Goal: Task Accomplishment & Management: Manage account settings

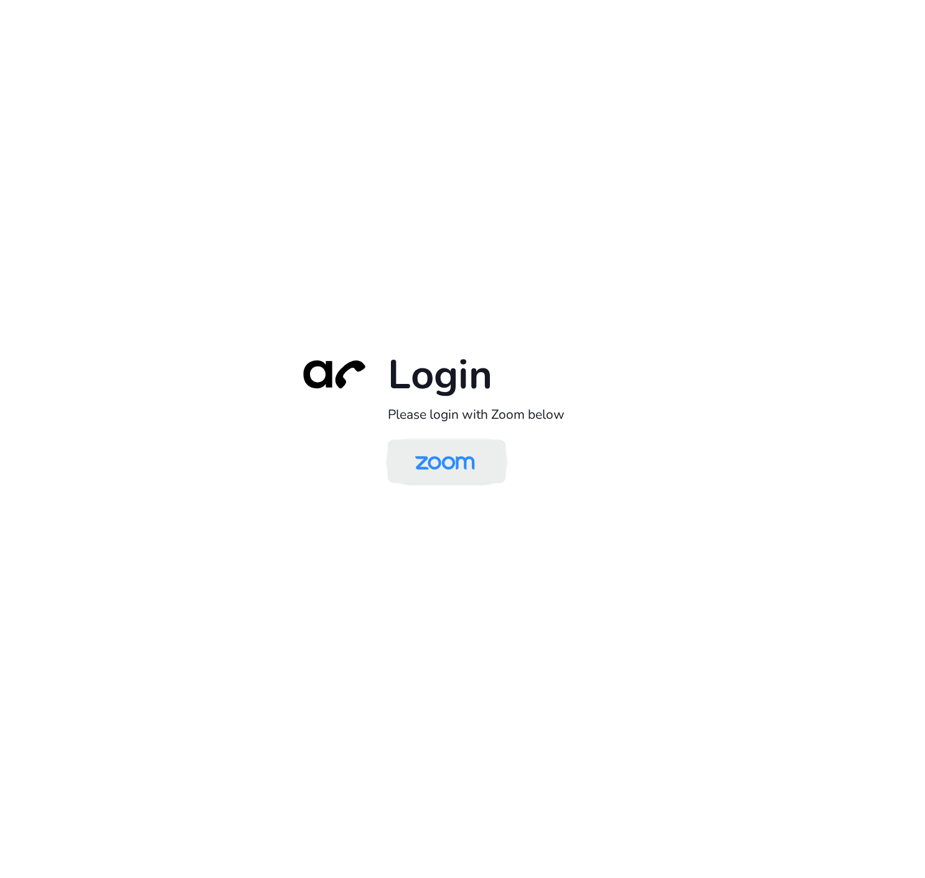
drag, startPoint x: 428, startPoint y: 463, endPoint x: 426, endPoint y: 473, distance: 10.3
click at [428, 463] on img at bounding box center [445, 462] width 86 height 40
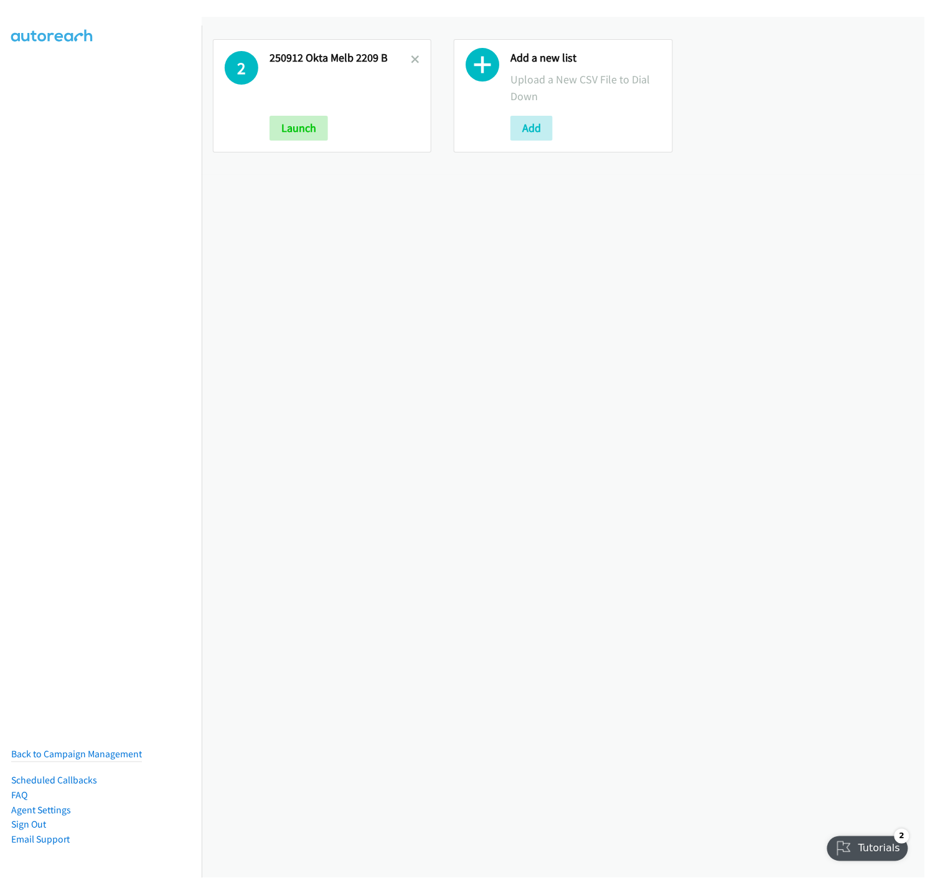
click at [411, 59] on icon at bounding box center [415, 60] width 9 height 9
click at [284, 134] on button "Add" at bounding box center [290, 128] width 42 height 25
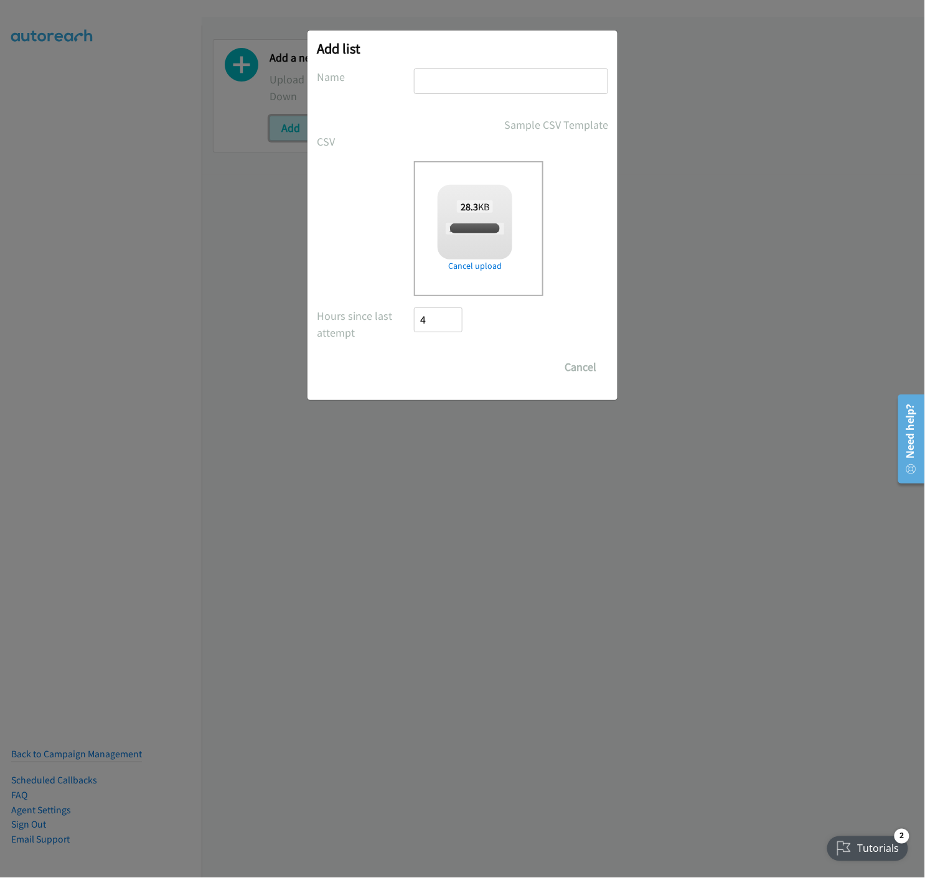
checkbox input "true"
click at [495, 71] on input "text" at bounding box center [511, 81] width 194 height 26
click at [483, 81] on input "text" at bounding box center [511, 81] width 194 height 26
click at [442, 78] on input "text" at bounding box center [511, 81] width 194 height 26
click at [421, 82] on input "text" at bounding box center [511, 81] width 194 height 26
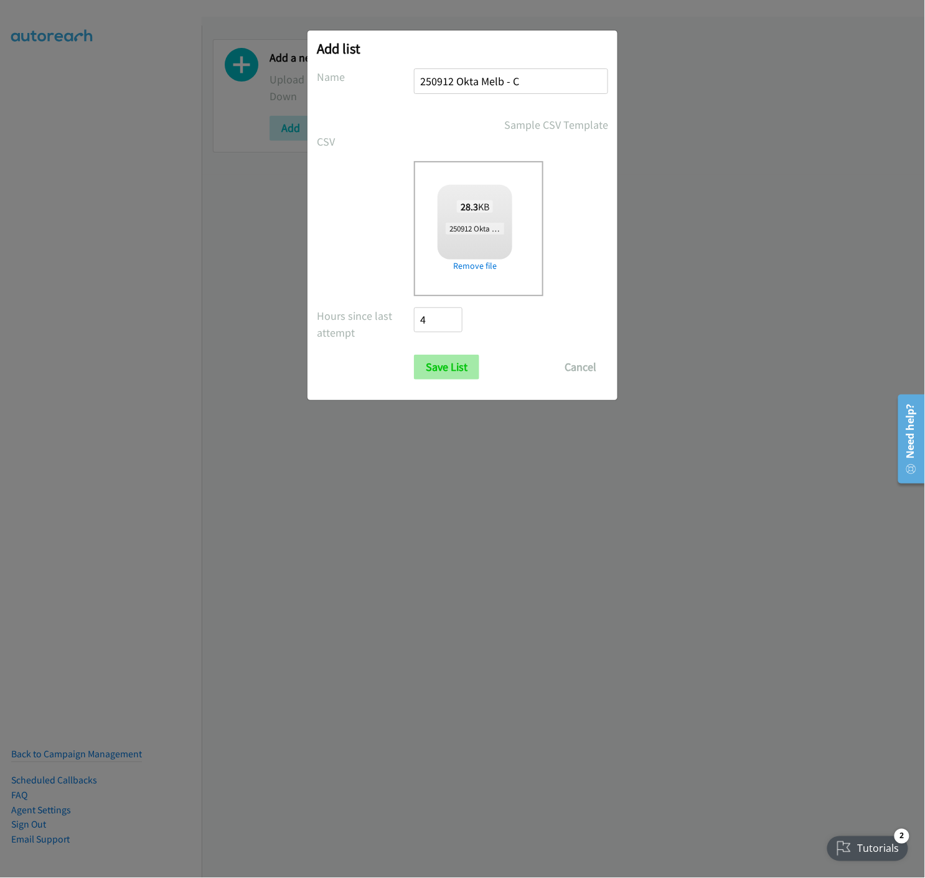
type input "250912 Okta Melb - C"
click at [434, 357] on input "Save List" at bounding box center [446, 367] width 65 height 25
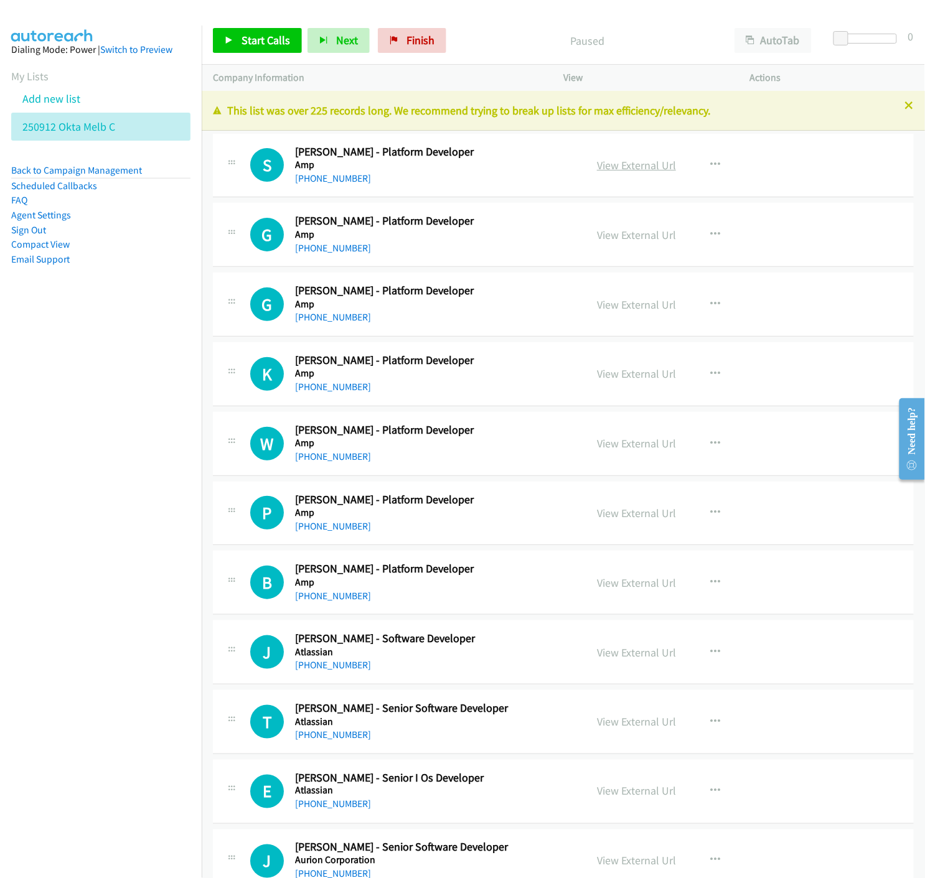
click at [630, 160] on link "View External Url" at bounding box center [636, 165] width 79 height 14
click at [646, 233] on link "View External Url" at bounding box center [636, 235] width 79 height 14
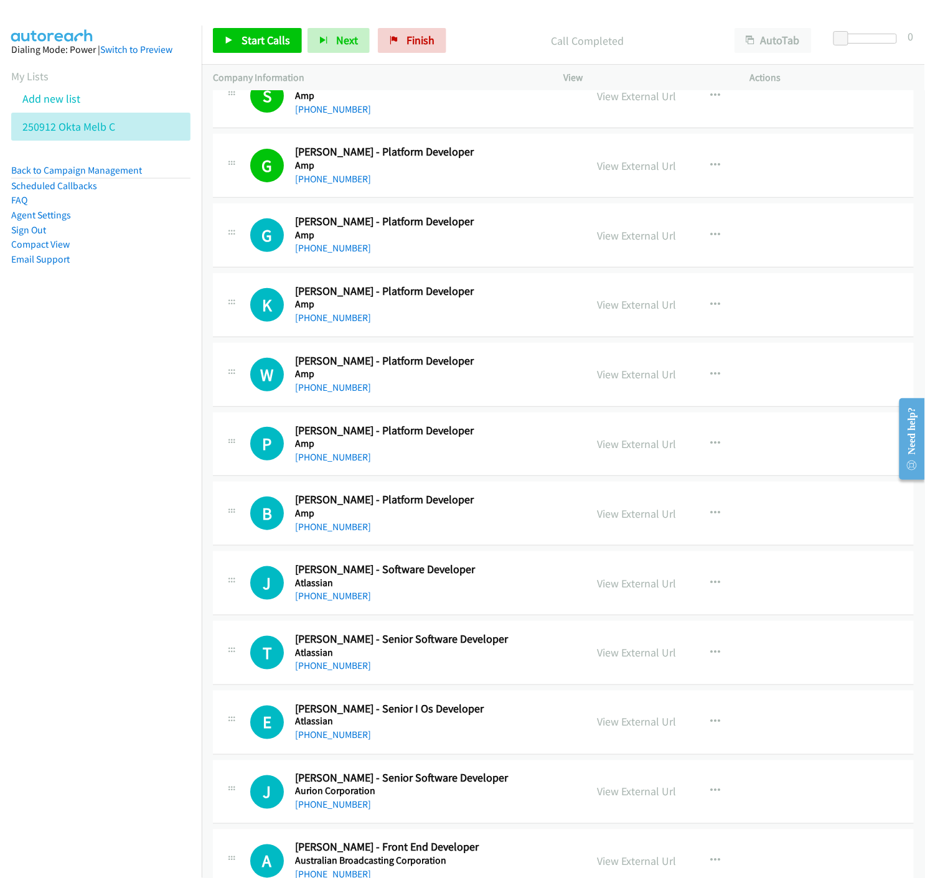
scroll to position [138, 0]
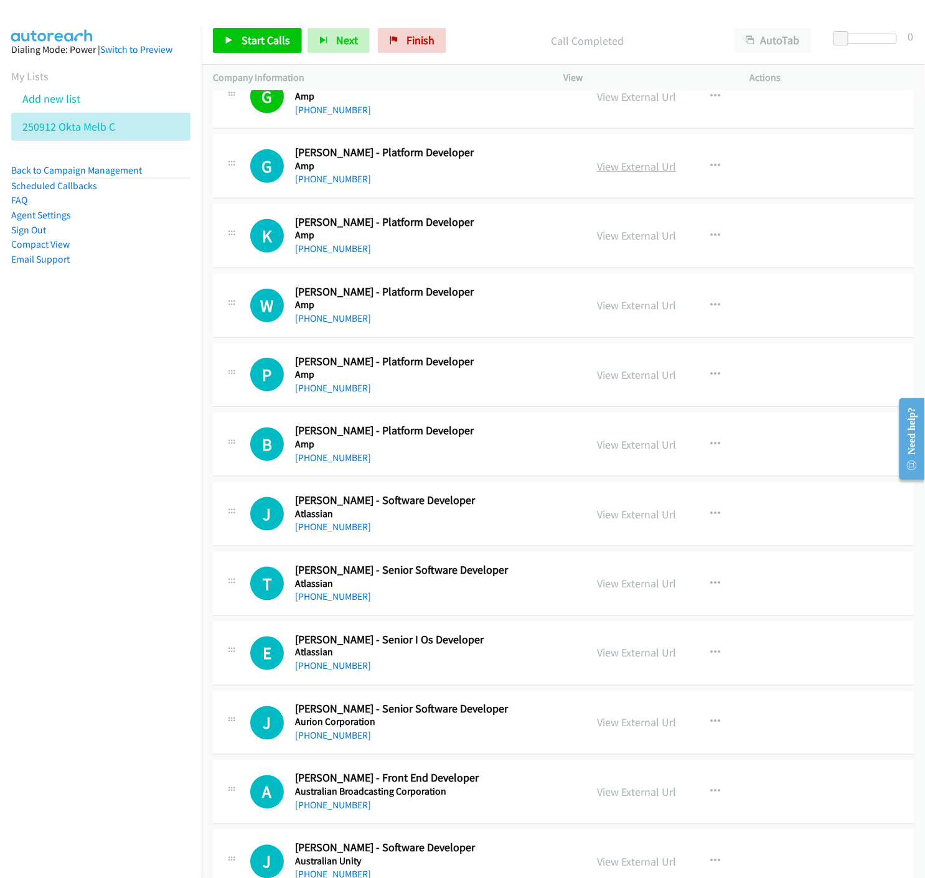
click at [610, 164] on link "View External Url" at bounding box center [636, 166] width 79 height 14
click at [703, 164] on button "button" at bounding box center [715, 166] width 34 height 25
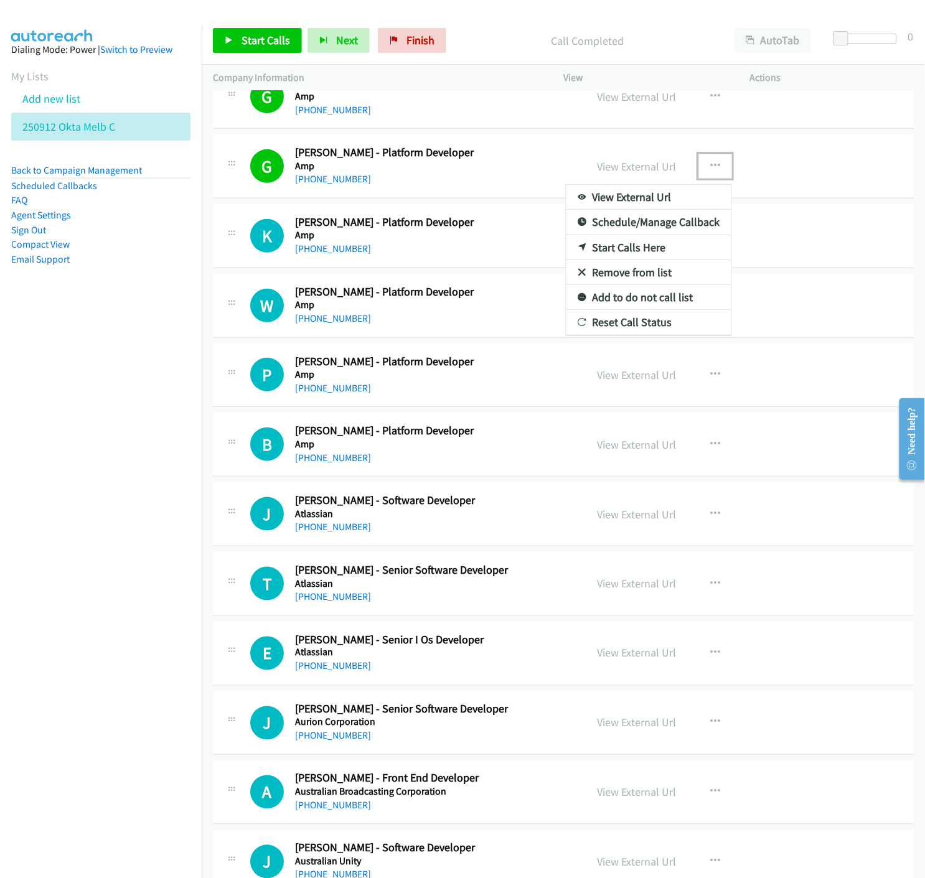
click at [577, 271] on icon at bounding box center [581, 273] width 9 height 9
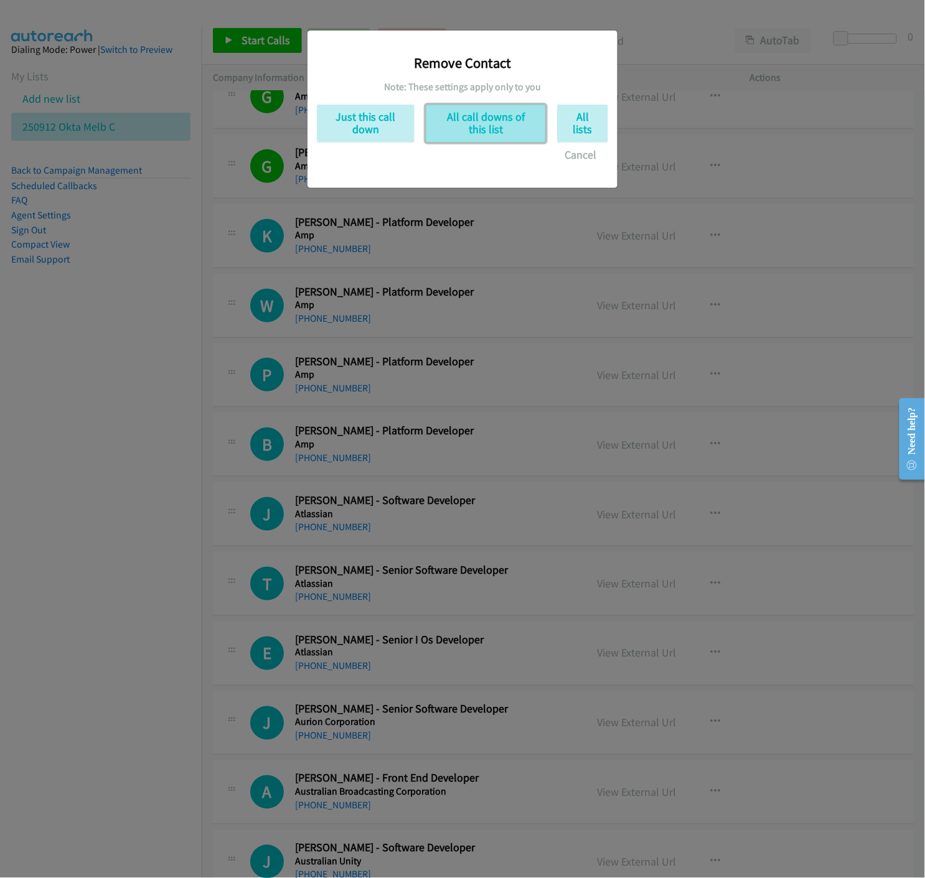
click at [493, 121] on button "All call downs of this list" at bounding box center [486, 124] width 120 height 38
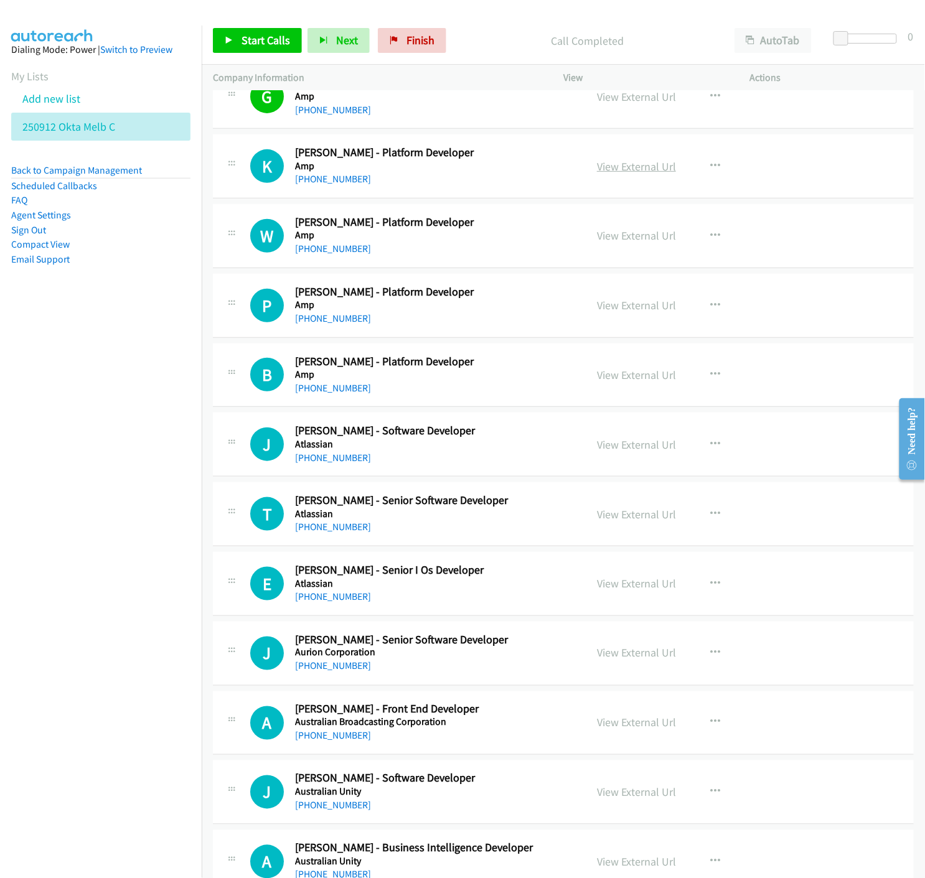
click at [631, 163] on link "View External Url" at bounding box center [636, 166] width 79 height 14
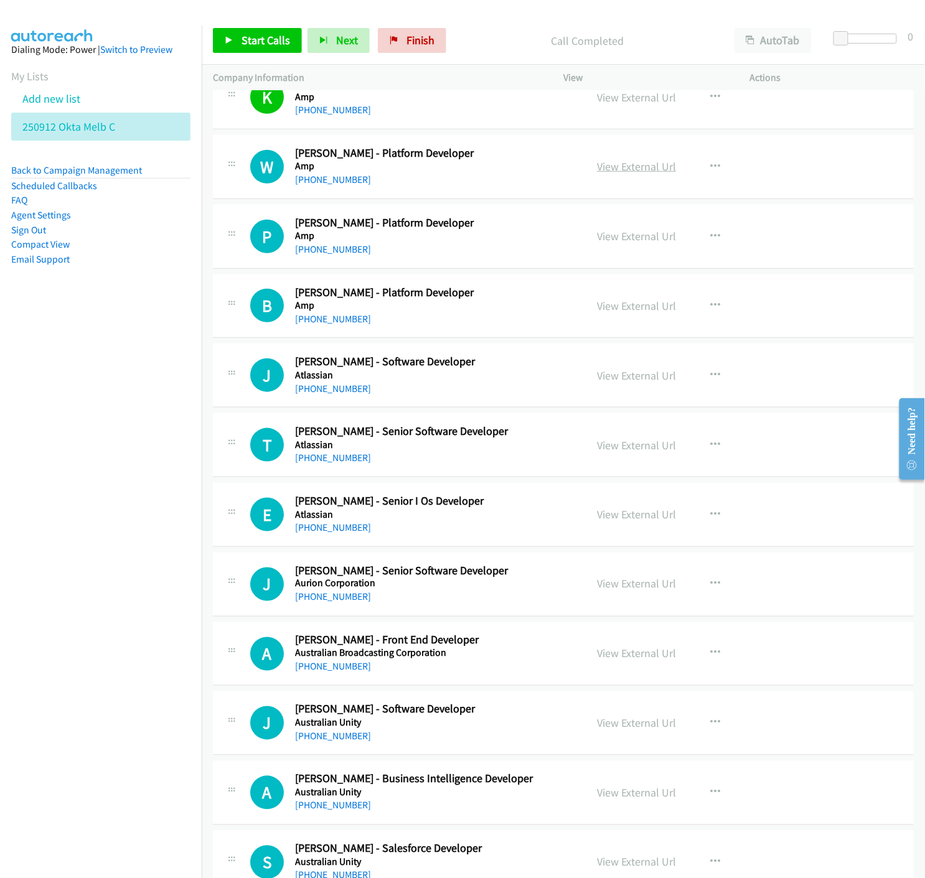
click at [633, 168] on link "View External Url" at bounding box center [636, 166] width 79 height 14
click at [710, 163] on icon "button" at bounding box center [715, 167] width 10 height 10
click at [577, 269] on icon at bounding box center [581, 273] width 9 height 9
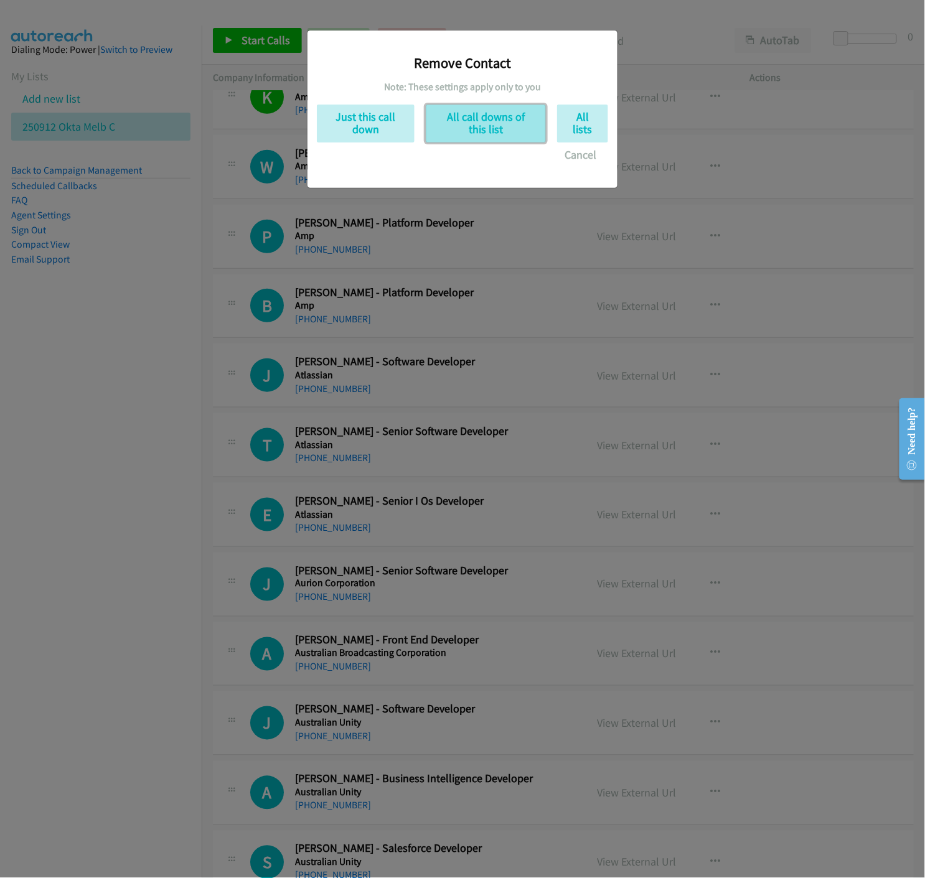
click at [500, 128] on button "All call downs of this list" at bounding box center [486, 124] width 120 height 38
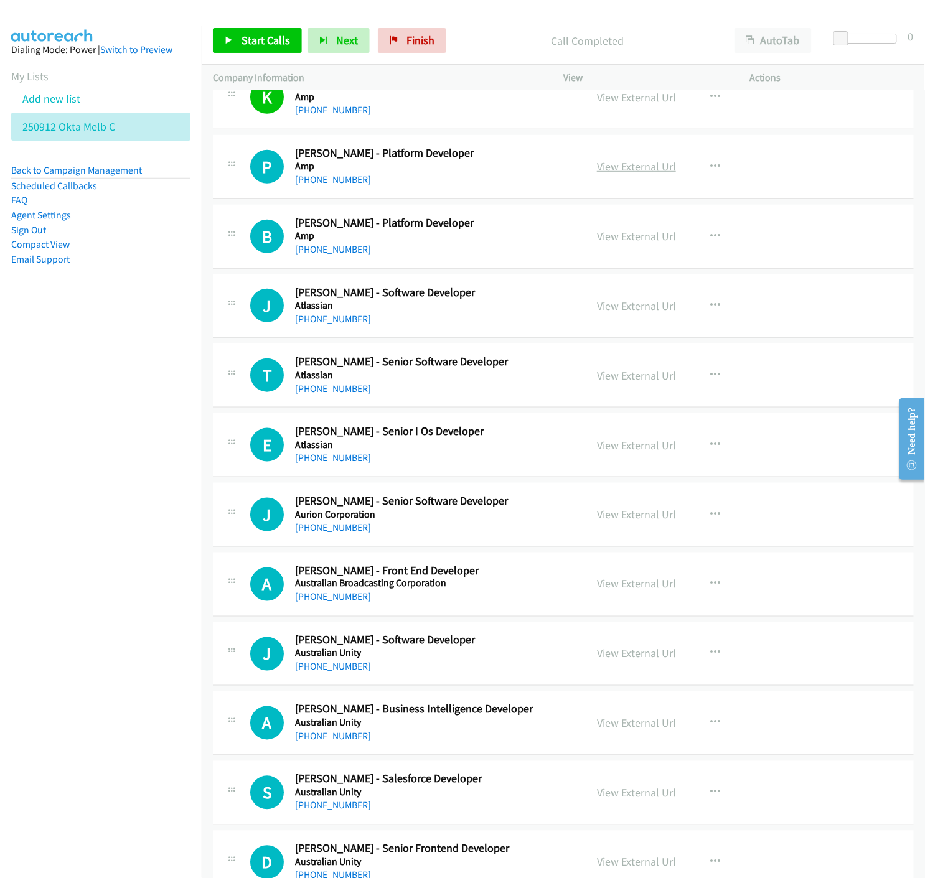
click at [617, 169] on link "View External Url" at bounding box center [636, 166] width 79 height 14
click at [710, 162] on icon "button" at bounding box center [715, 167] width 10 height 10
click at [577, 273] on icon at bounding box center [581, 273] width 9 height 9
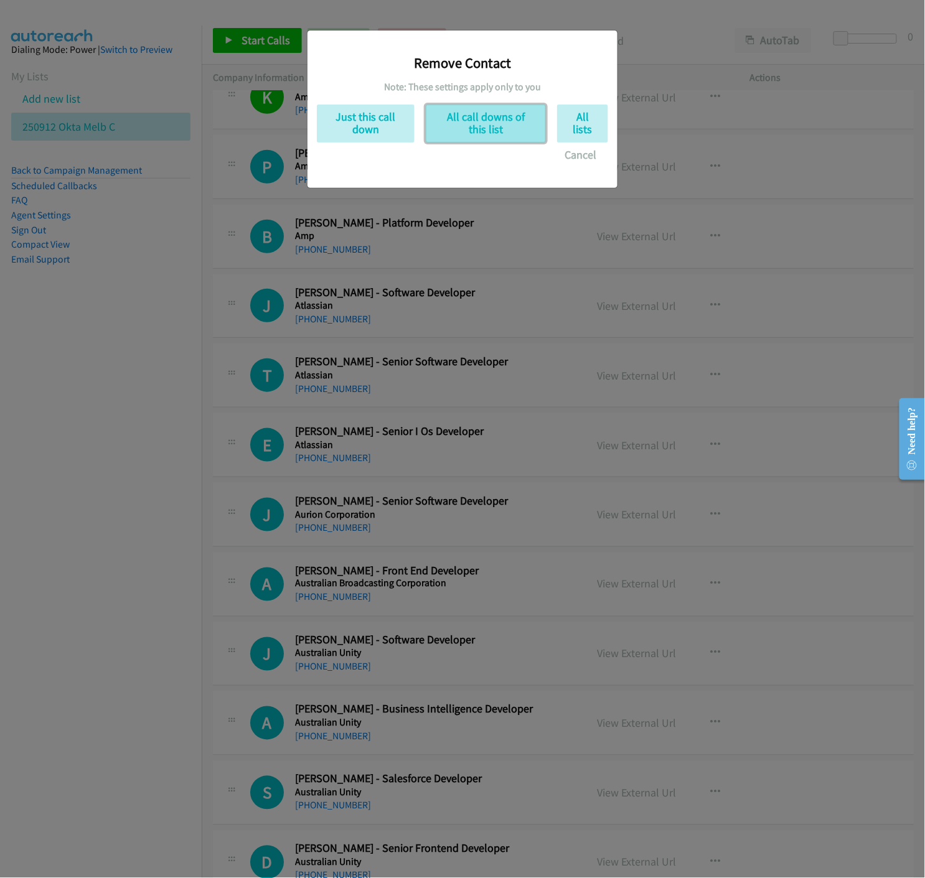
click at [487, 126] on button "All call downs of this list" at bounding box center [486, 124] width 120 height 38
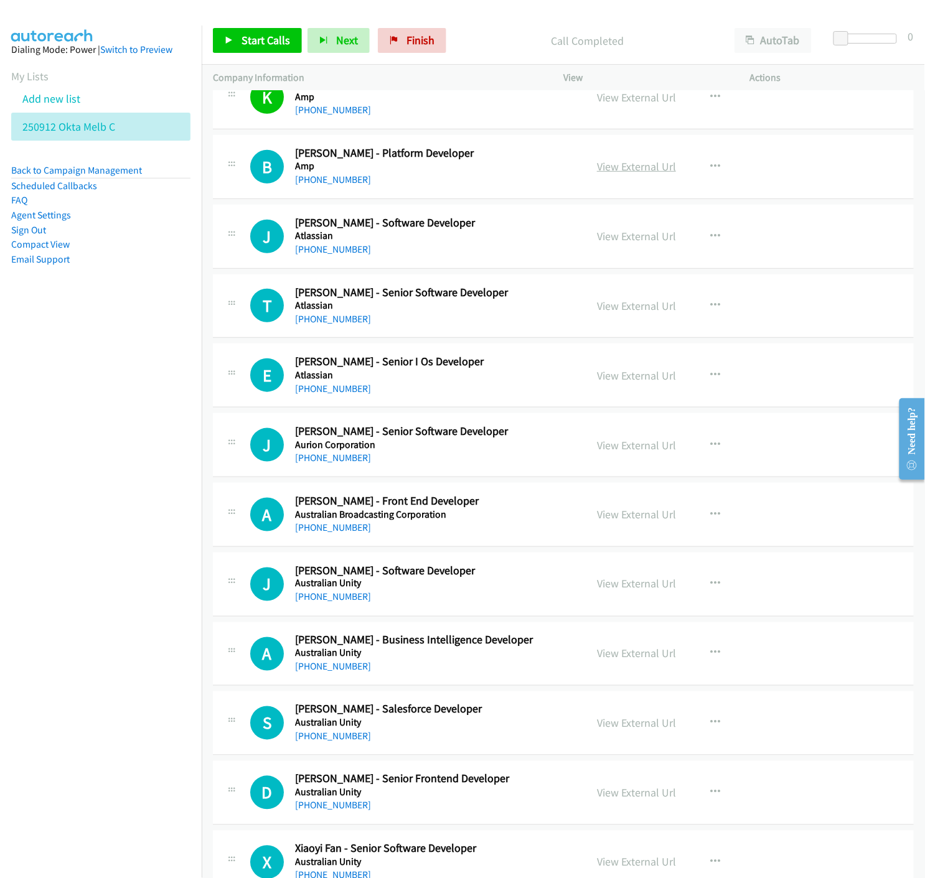
click at [610, 166] on link "View External Url" at bounding box center [636, 166] width 79 height 14
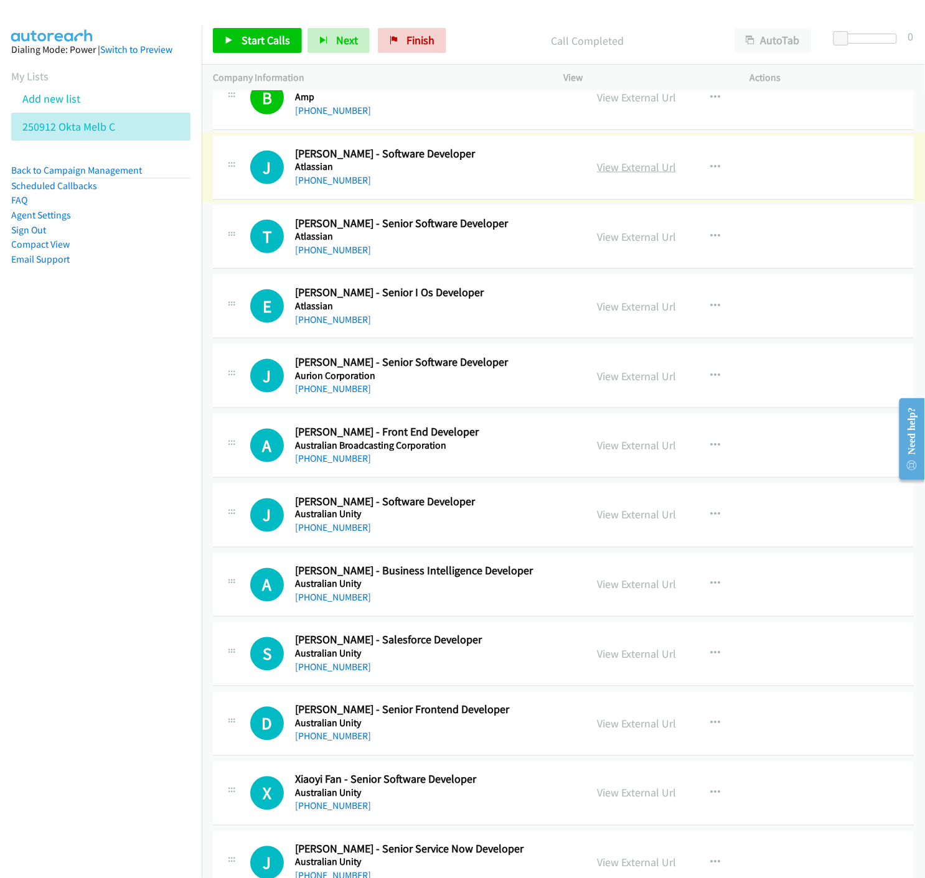
click at [637, 172] on link "View External Url" at bounding box center [636, 167] width 79 height 14
click at [710, 166] on icon "button" at bounding box center [715, 167] width 10 height 10
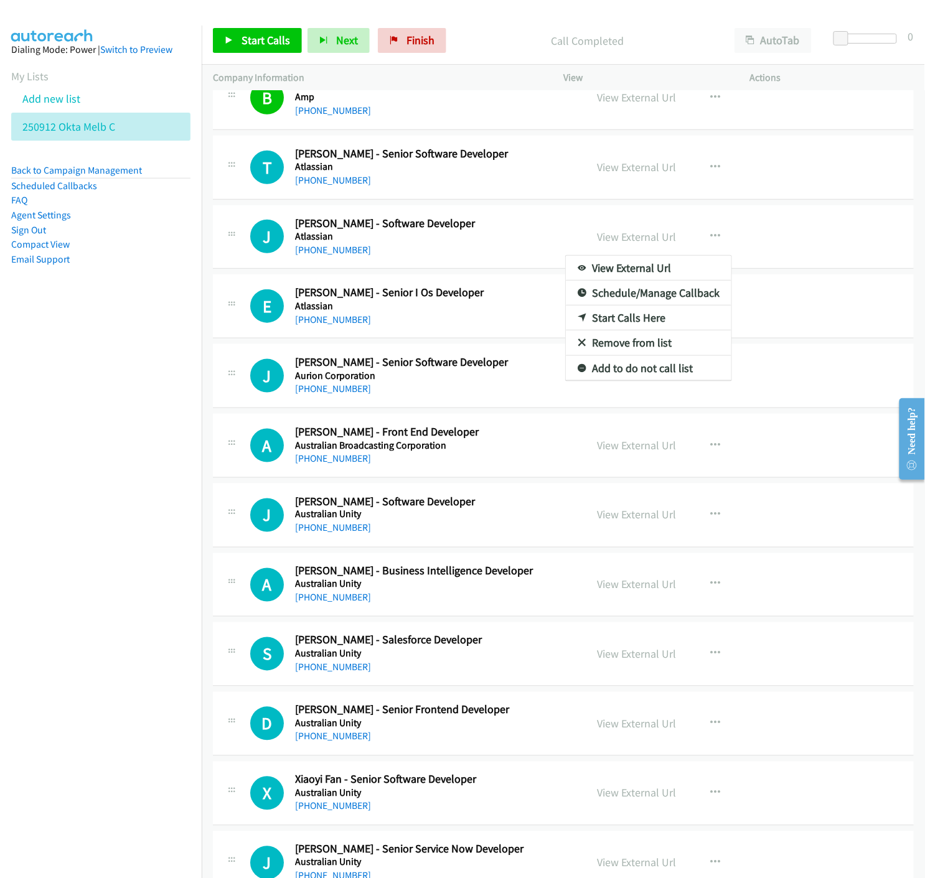
click at [577, 343] on icon at bounding box center [581, 343] width 9 height 9
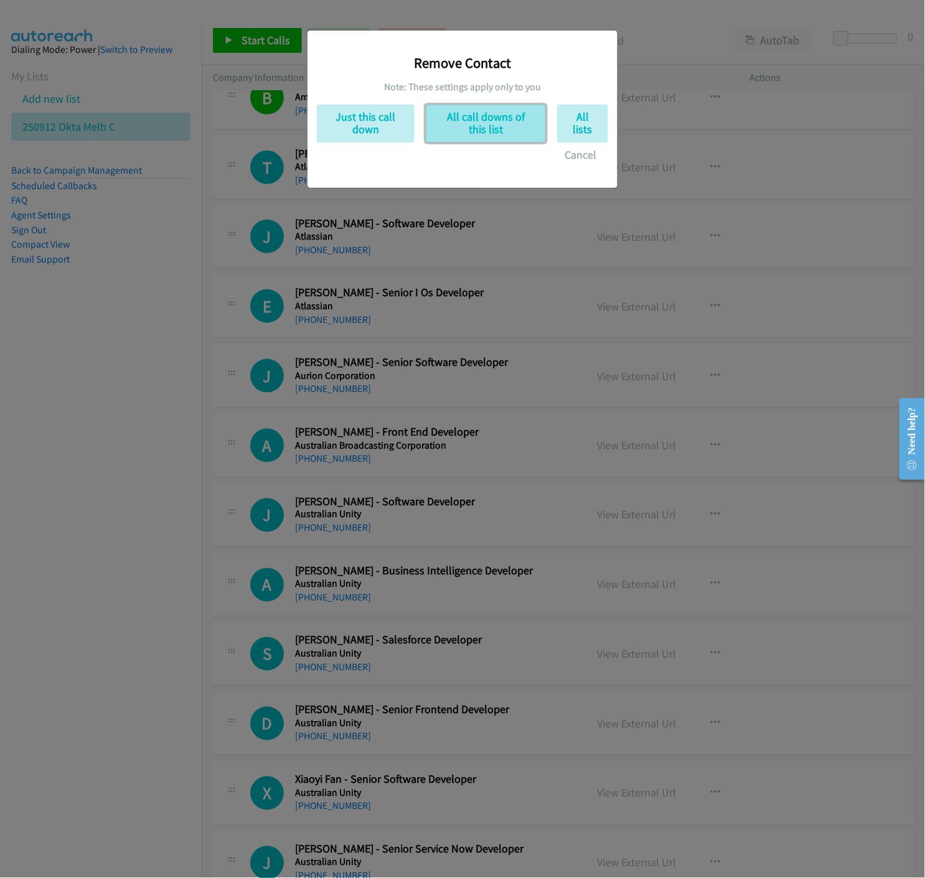
click at [502, 133] on button "All call downs of this list" at bounding box center [486, 124] width 120 height 38
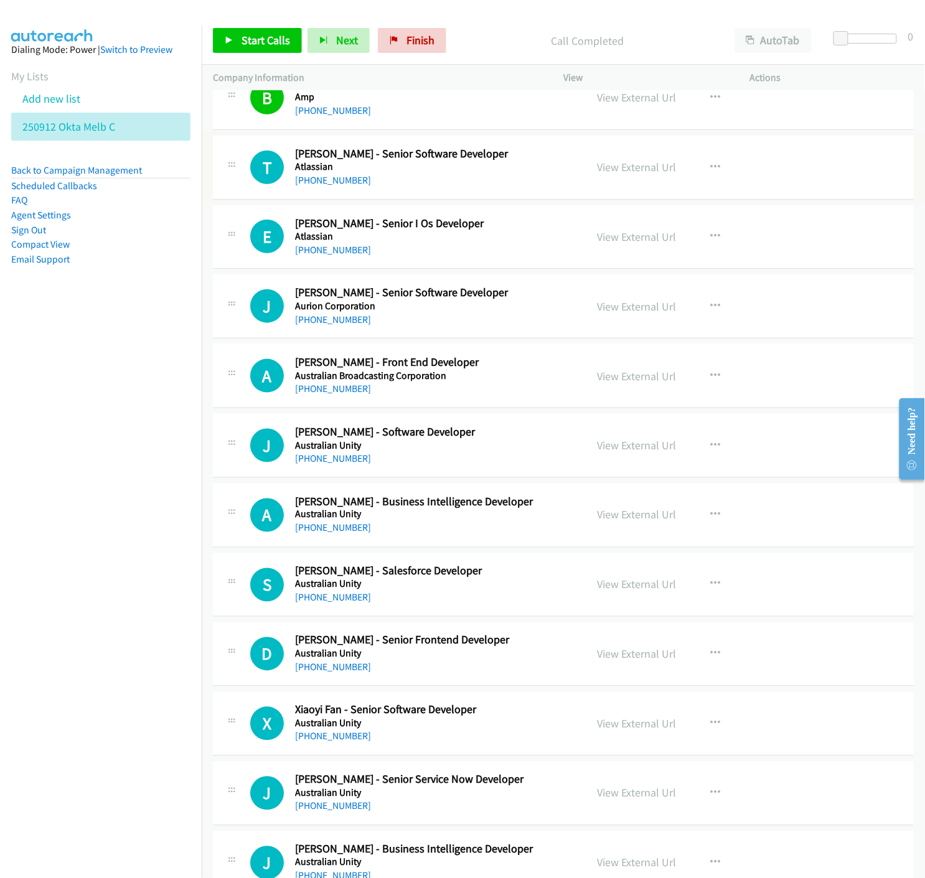
click at [645, 167] on link "View External Url" at bounding box center [636, 167] width 79 height 14
click at [711, 163] on icon "button" at bounding box center [715, 167] width 10 height 10
click at [577, 272] on icon at bounding box center [581, 274] width 9 height 9
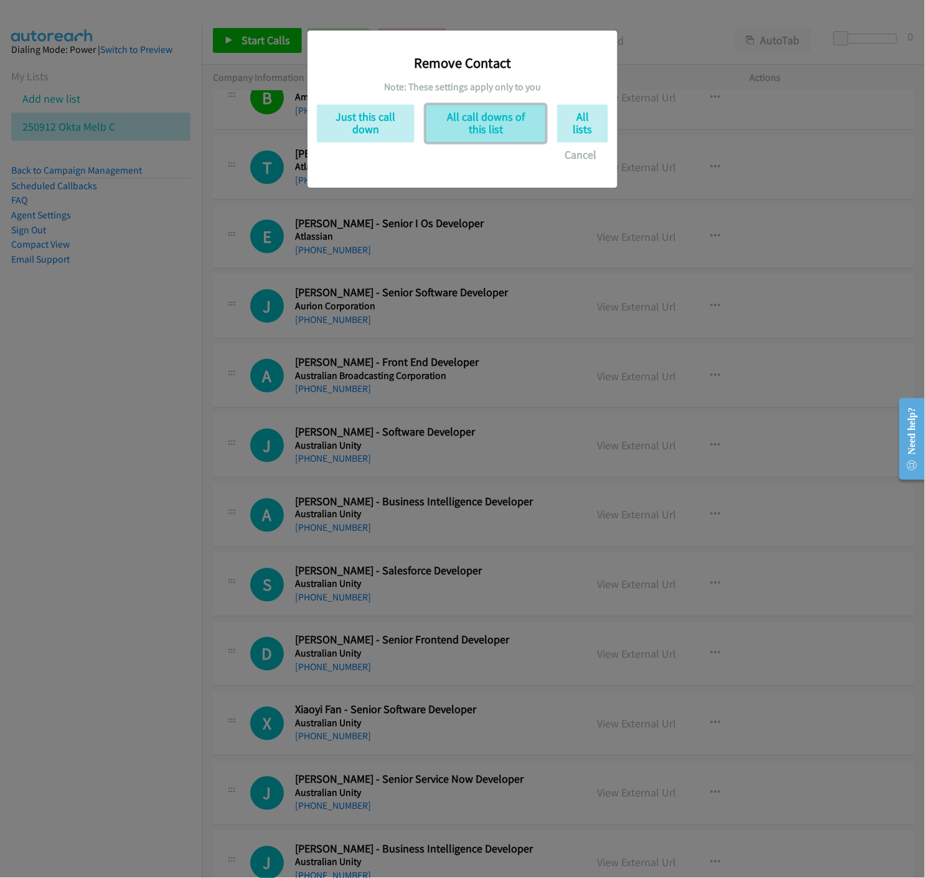
click at [500, 117] on button "All call downs of this list" at bounding box center [486, 124] width 120 height 38
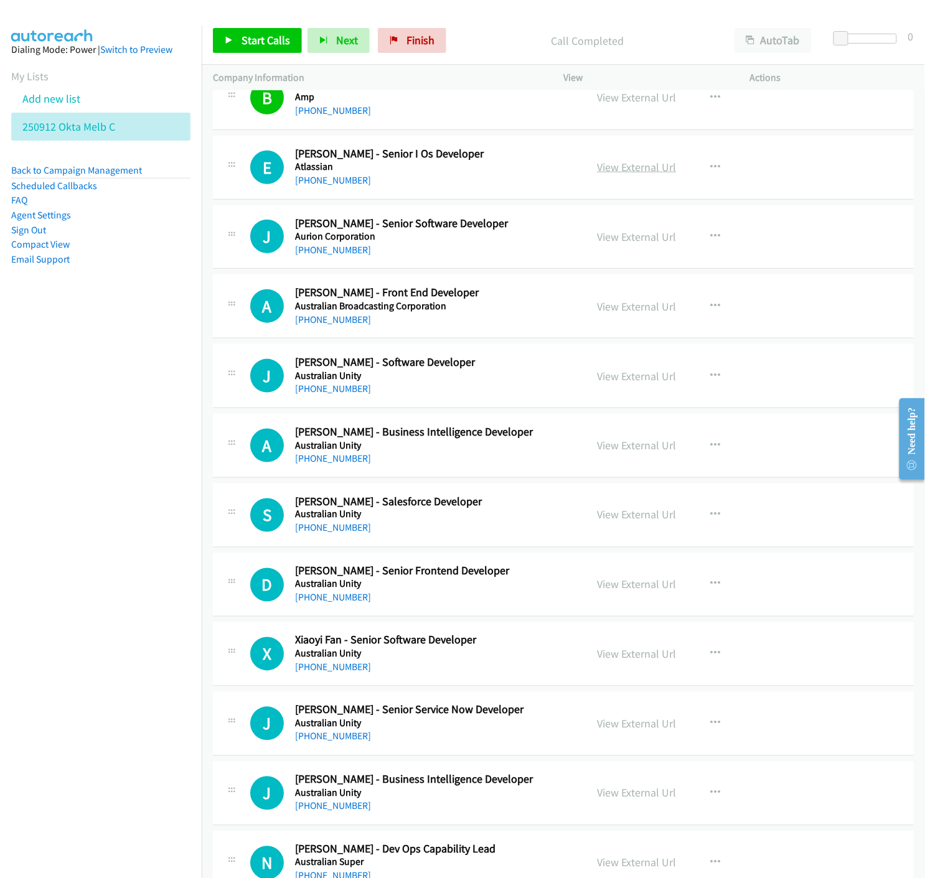
click at [642, 162] on link "View External Url" at bounding box center [636, 167] width 79 height 14
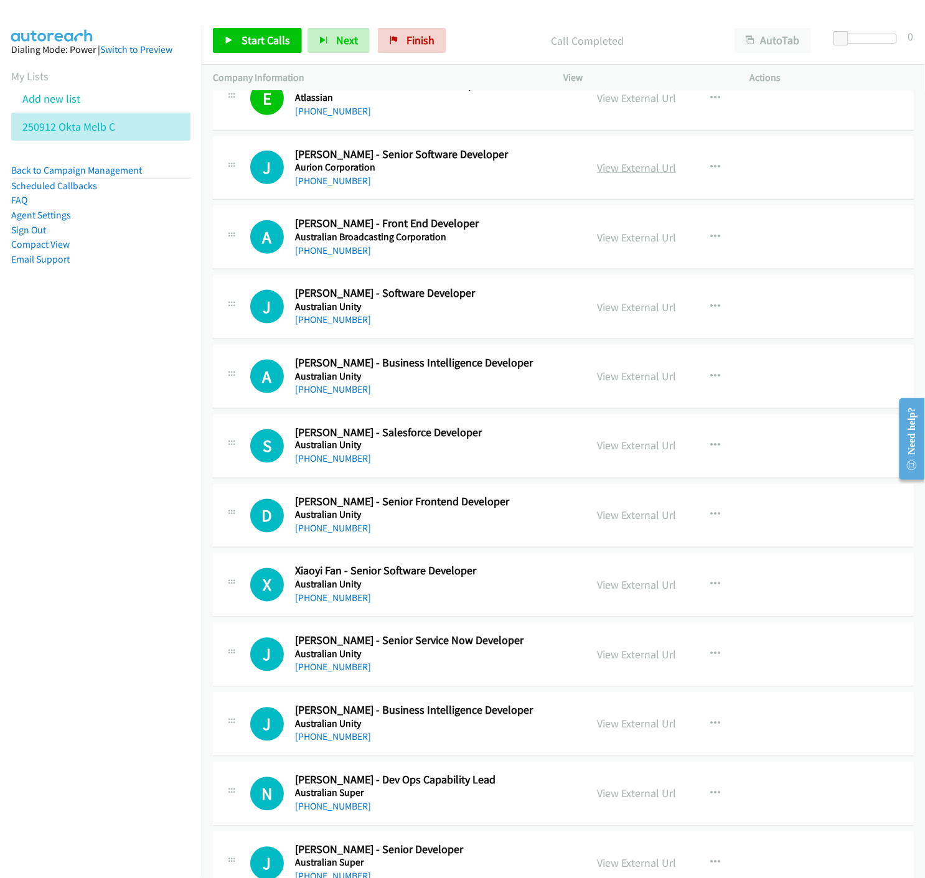
click at [628, 168] on link "View External Url" at bounding box center [636, 168] width 79 height 14
click at [711, 168] on icon "button" at bounding box center [715, 167] width 10 height 10
click at [577, 271] on icon at bounding box center [581, 274] width 9 height 9
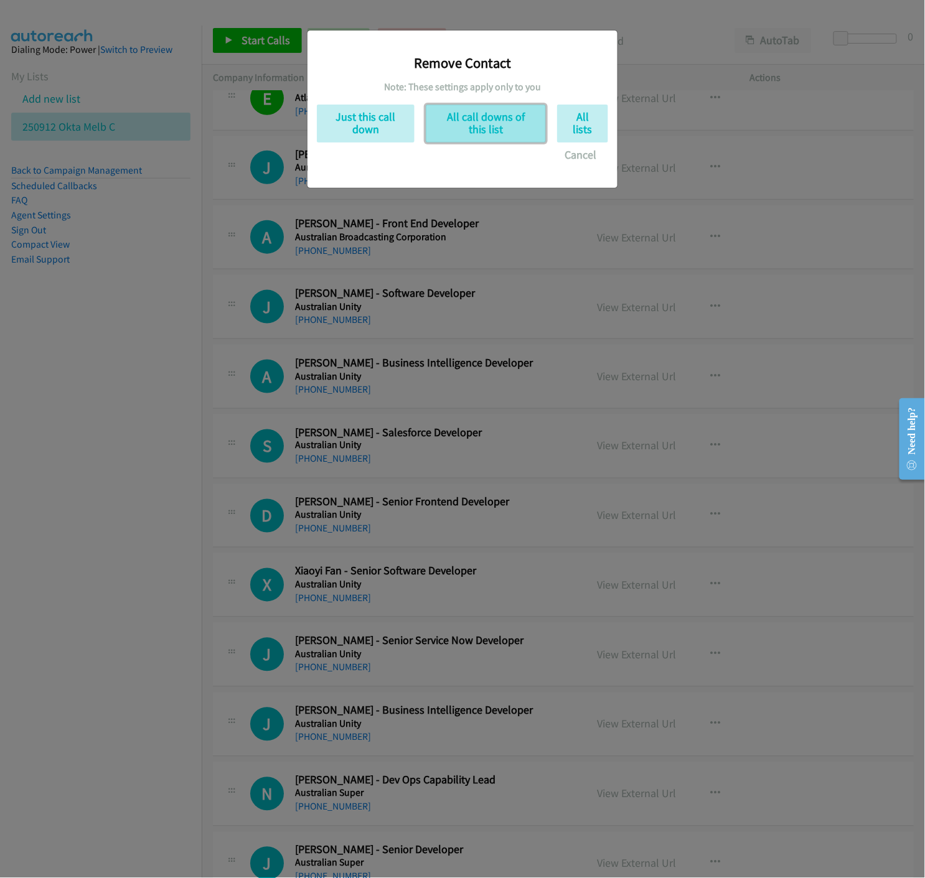
click at [473, 135] on button "All call downs of this list" at bounding box center [486, 124] width 120 height 38
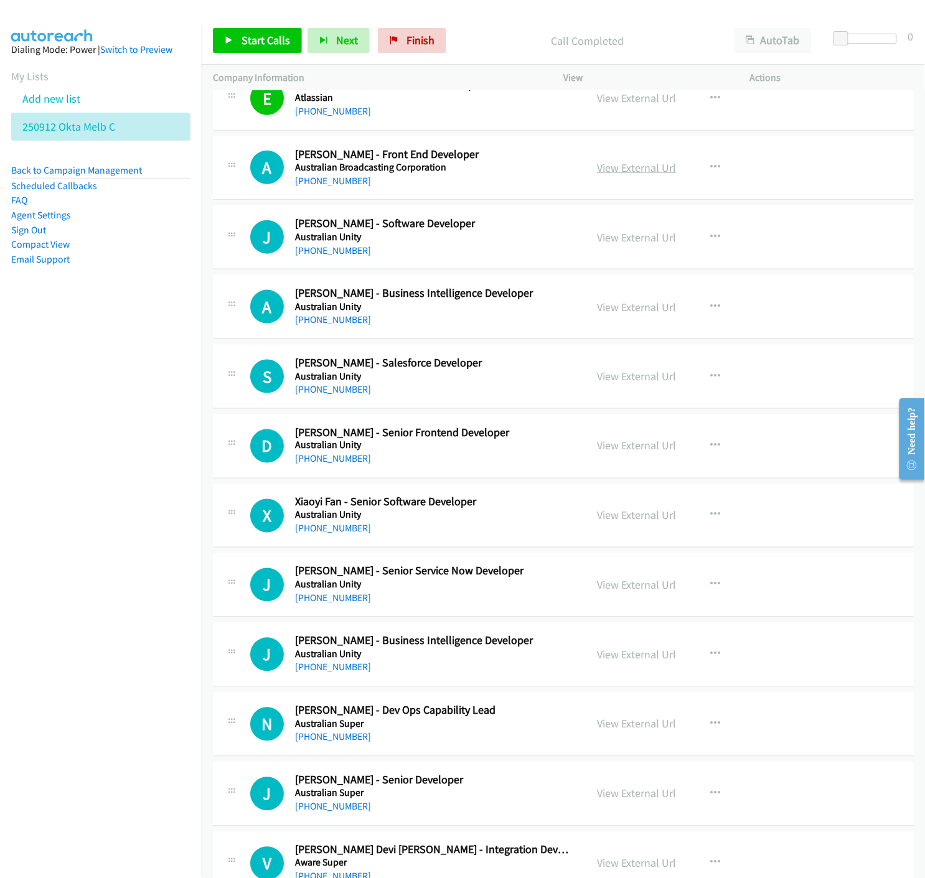
click at [637, 171] on link "View External Url" at bounding box center [636, 168] width 79 height 14
click at [707, 161] on button "button" at bounding box center [715, 167] width 34 height 25
click at [577, 271] on icon at bounding box center [581, 274] width 9 height 9
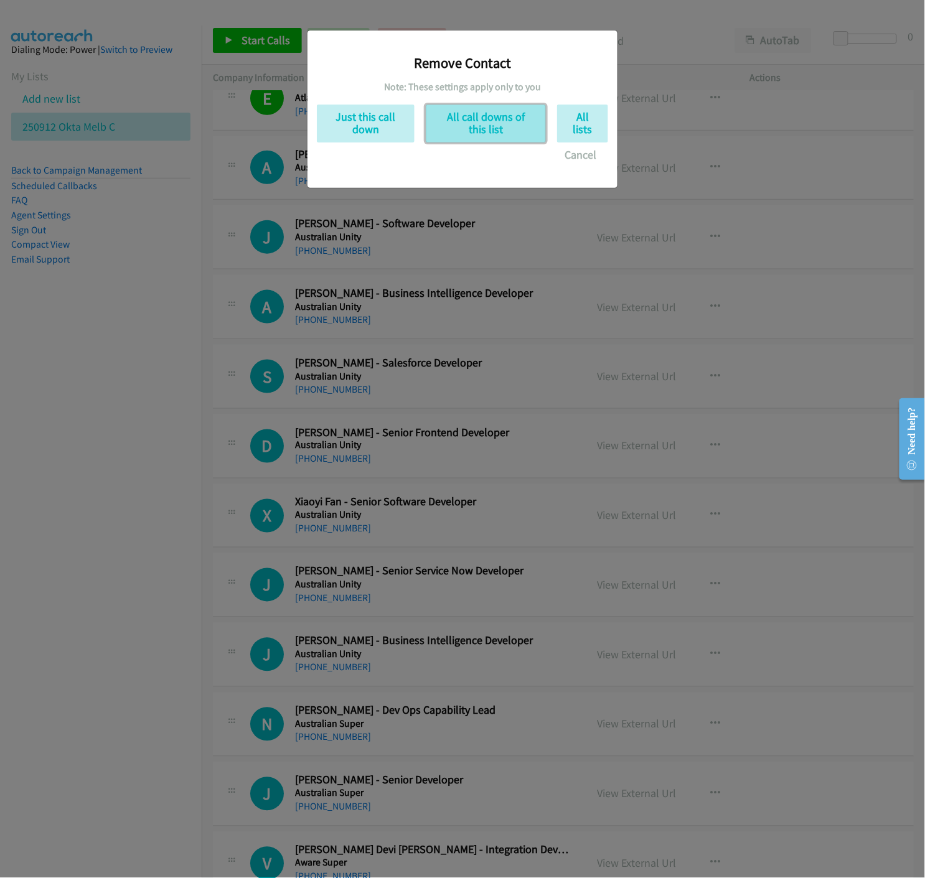
click at [474, 133] on button "All call downs of this list" at bounding box center [486, 124] width 120 height 38
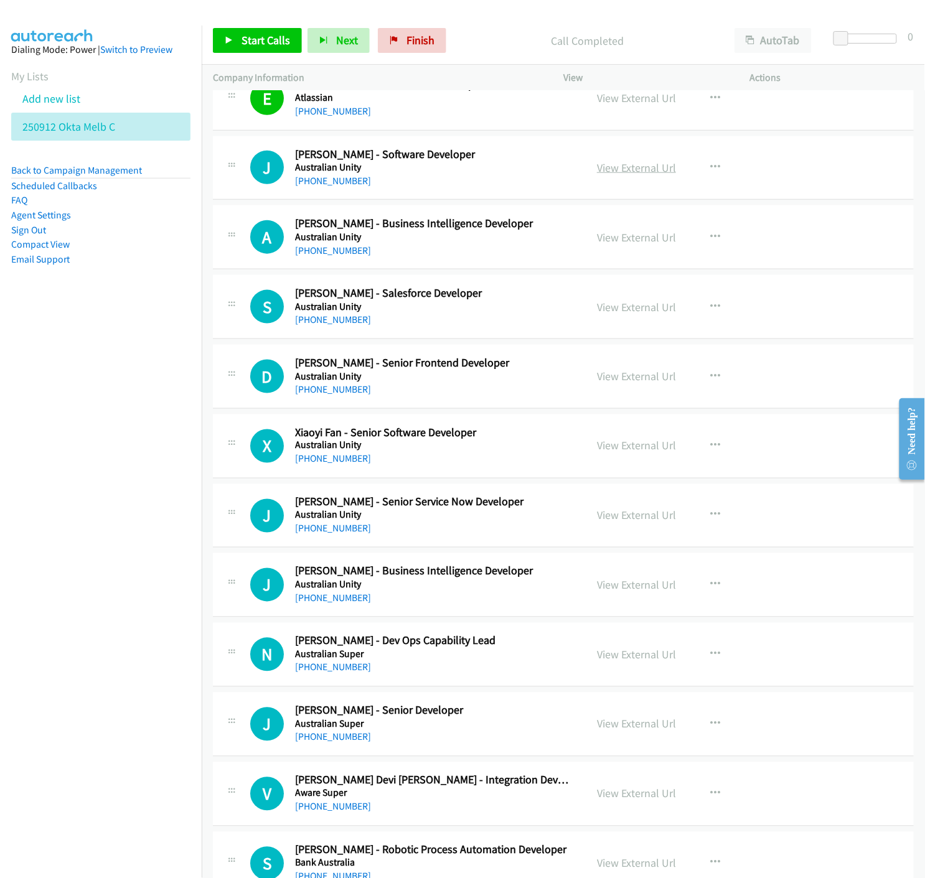
click at [619, 169] on link "View External Url" at bounding box center [636, 168] width 79 height 14
click at [710, 166] on icon "button" at bounding box center [715, 167] width 10 height 10
click at [577, 275] on icon at bounding box center [581, 274] width 9 height 9
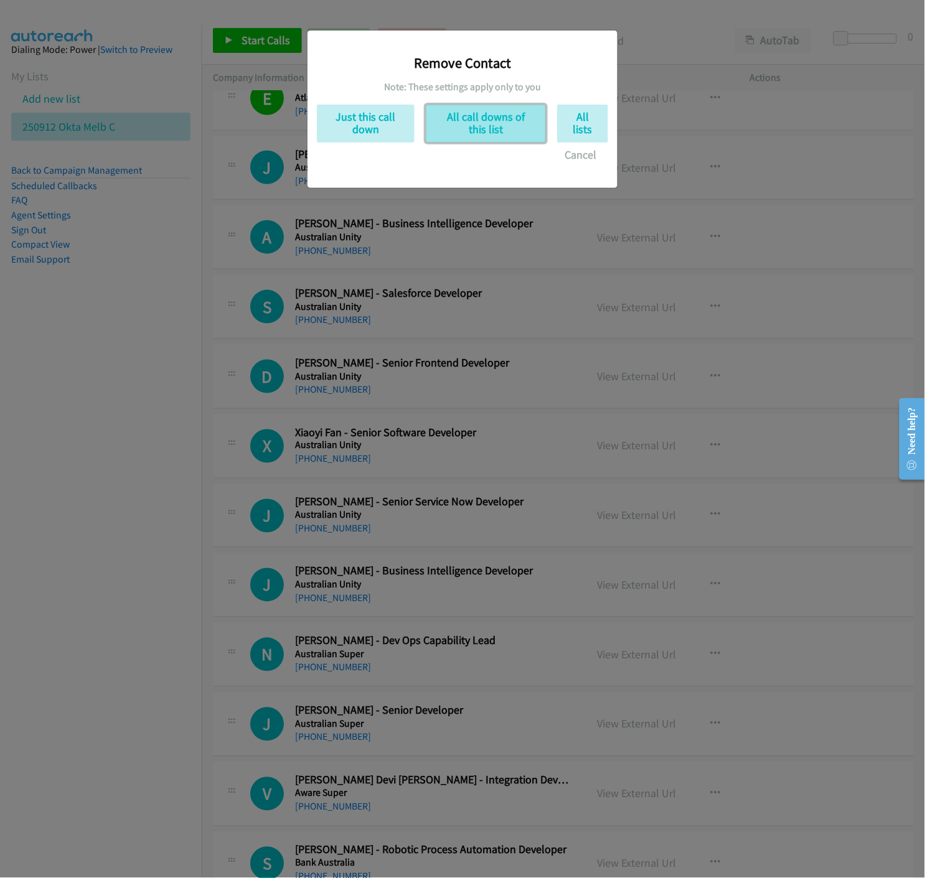
click at [465, 125] on button "All call downs of this list" at bounding box center [486, 124] width 120 height 38
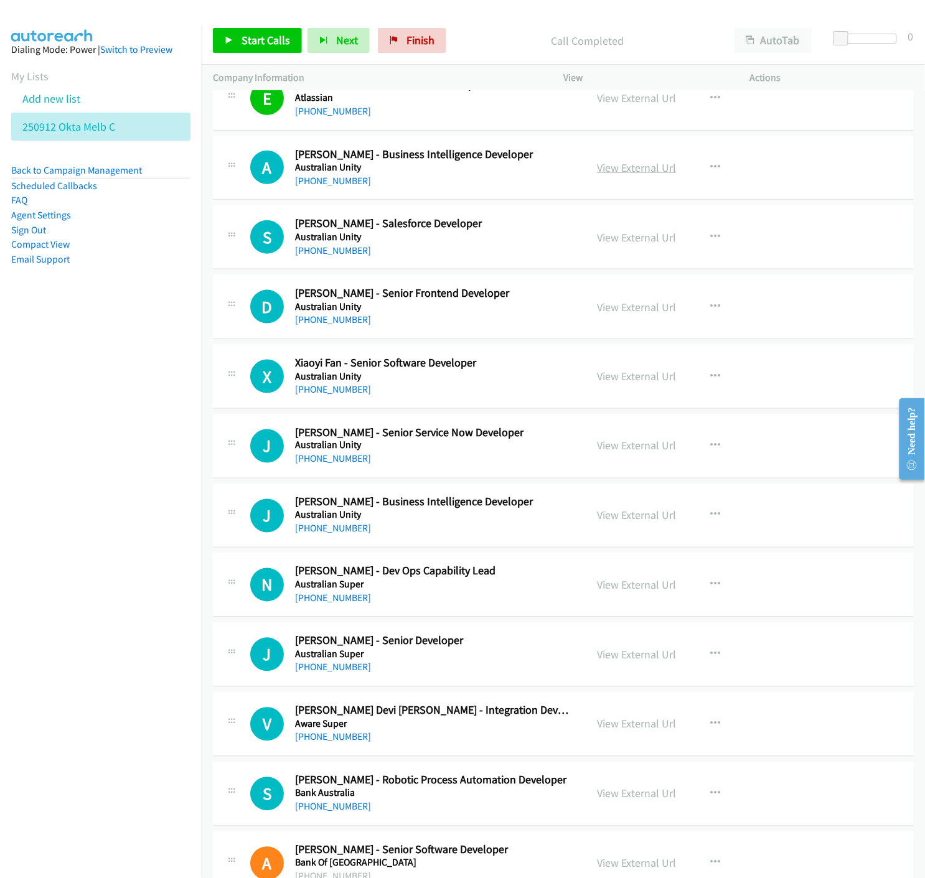
click at [645, 168] on link "View External Url" at bounding box center [636, 168] width 79 height 14
click at [710, 164] on icon "button" at bounding box center [715, 167] width 10 height 10
click at [577, 271] on icon at bounding box center [581, 274] width 9 height 9
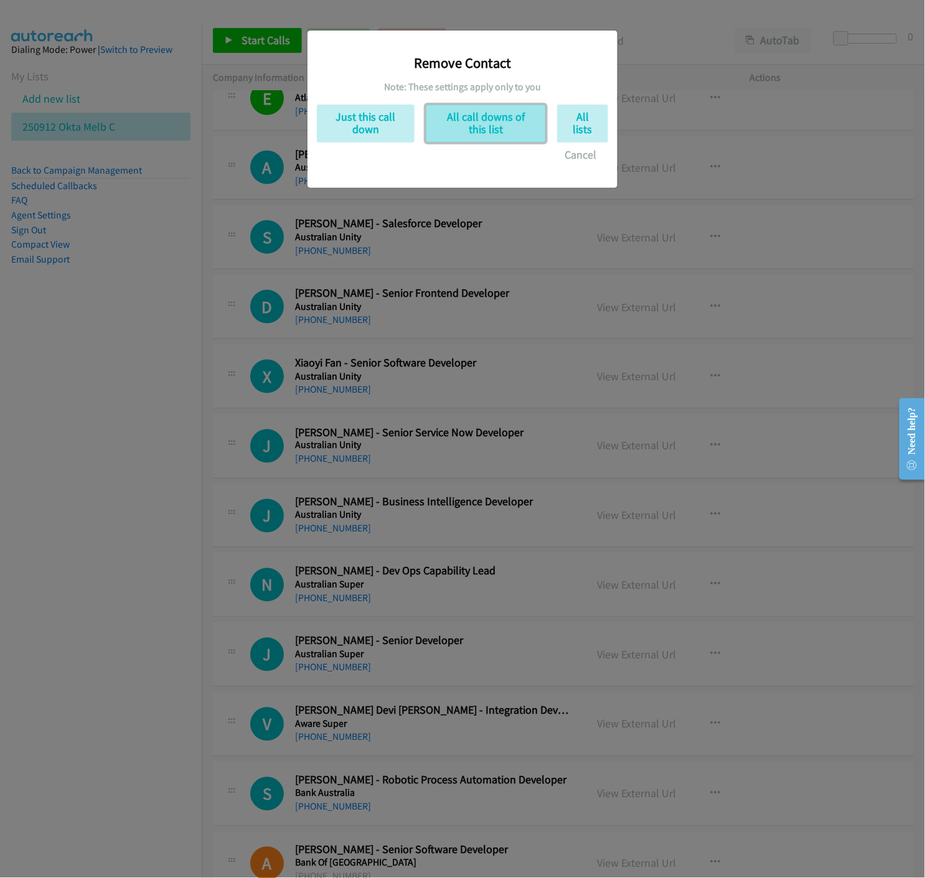
click at [505, 133] on button "All call downs of this list" at bounding box center [486, 124] width 120 height 38
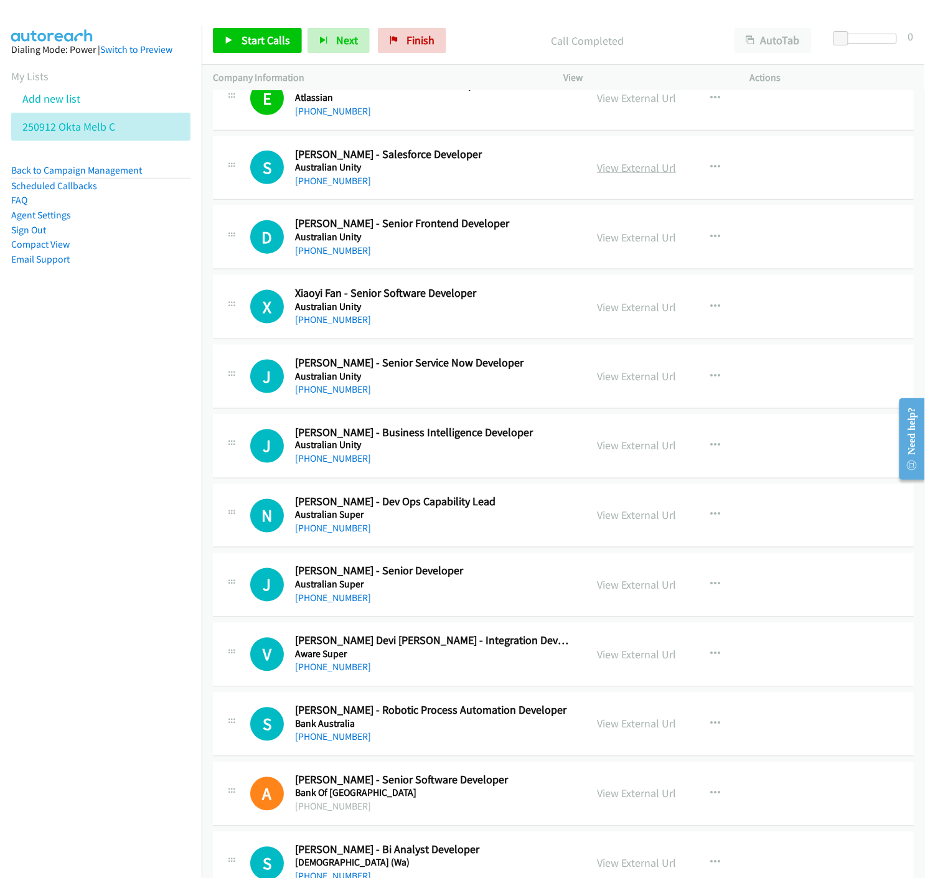
click at [631, 170] on link "View External Url" at bounding box center [636, 168] width 79 height 14
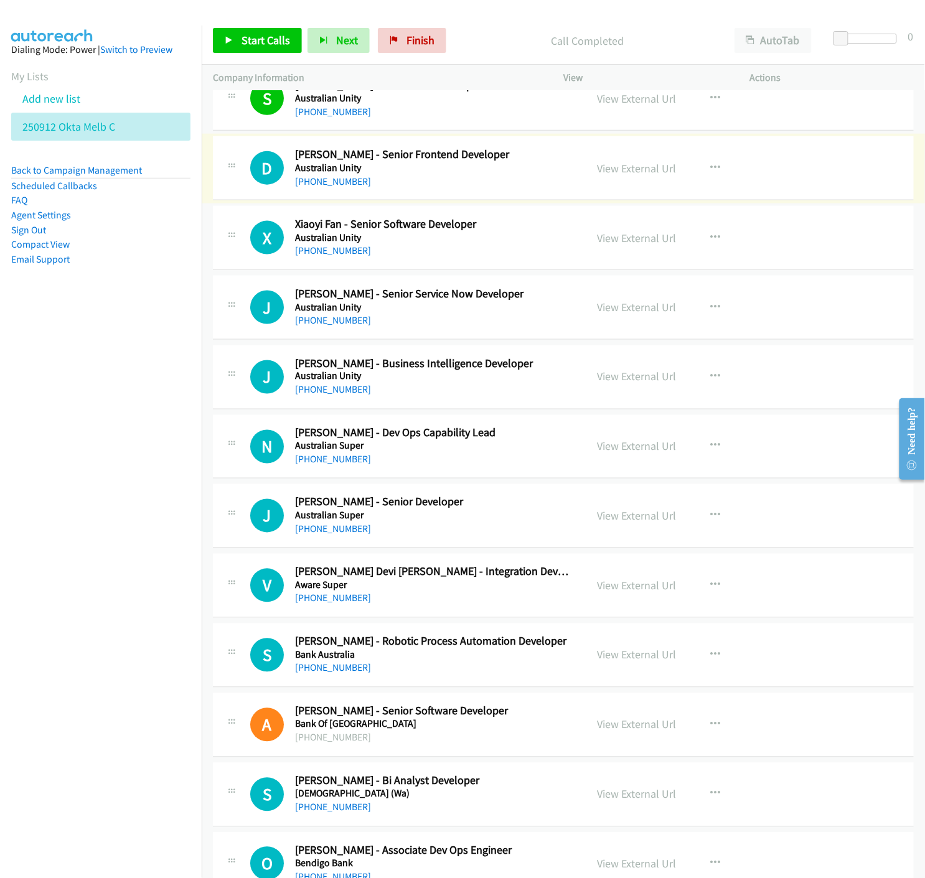
click at [642, 166] on link "View External Url" at bounding box center [636, 168] width 79 height 14
click at [660, 238] on link "View External Url" at bounding box center [636, 238] width 79 height 14
click at [710, 233] on icon "button" at bounding box center [715, 238] width 10 height 10
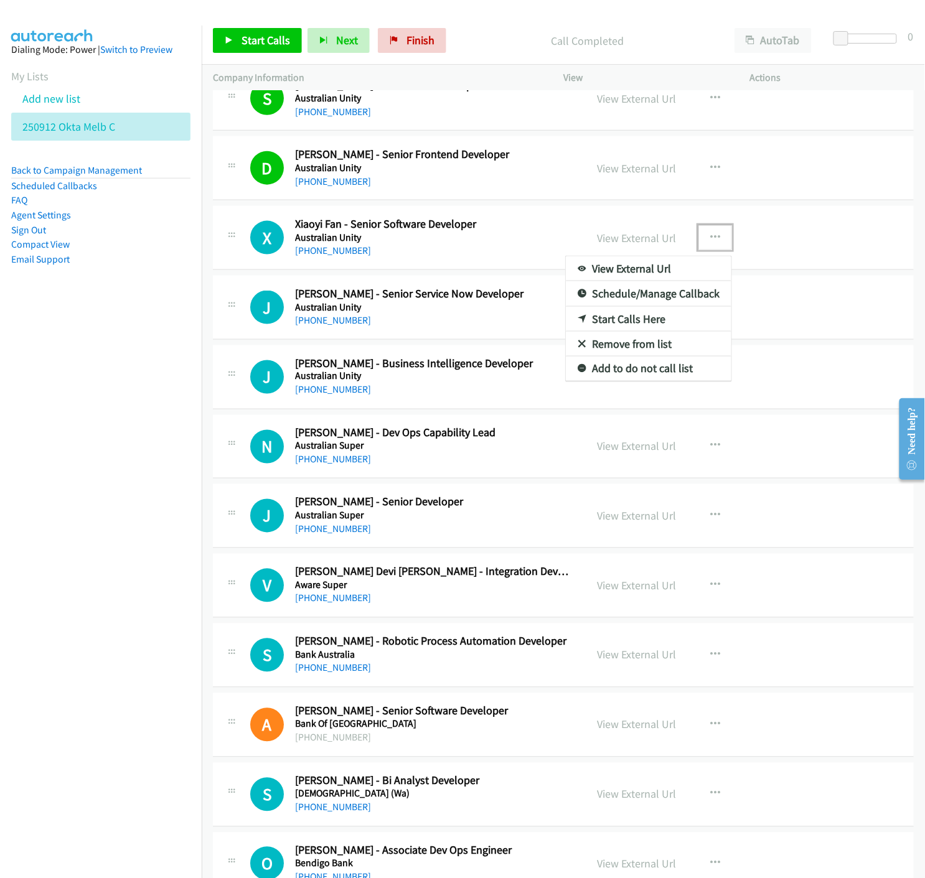
click at [577, 343] on icon at bounding box center [581, 344] width 9 height 9
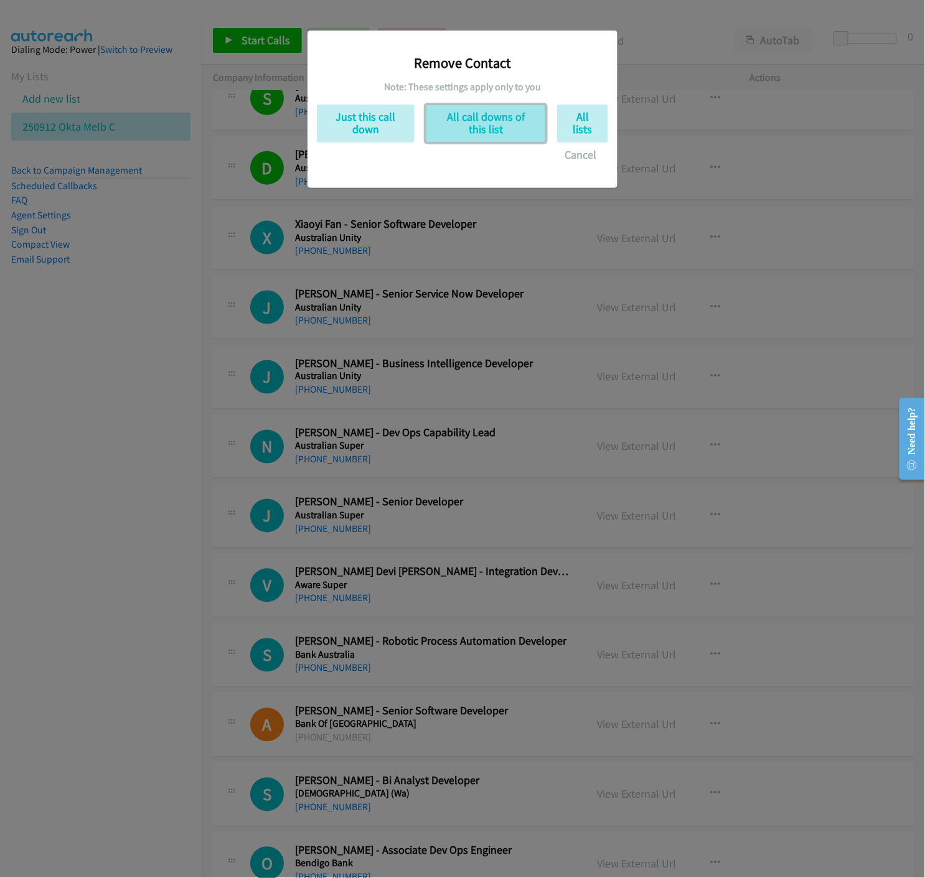
click at [493, 124] on button "All call downs of this list" at bounding box center [486, 124] width 120 height 38
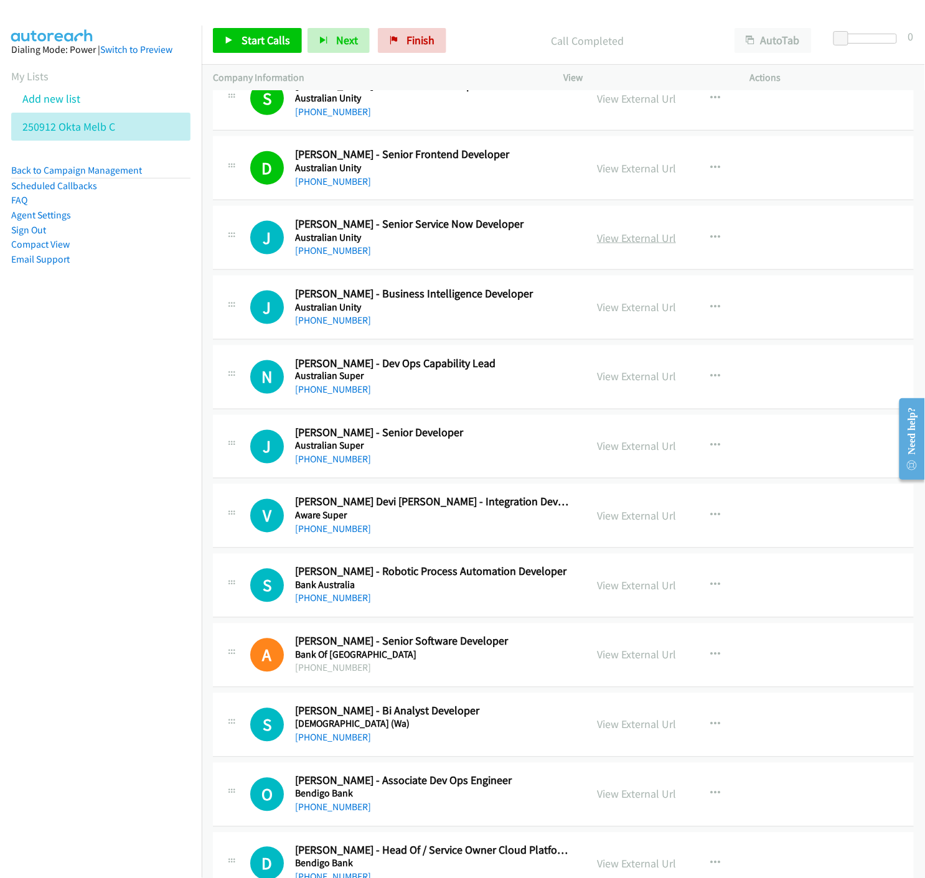
click at [658, 238] on link "View External Url" at bounding box center [636, 238] width 79 height 14
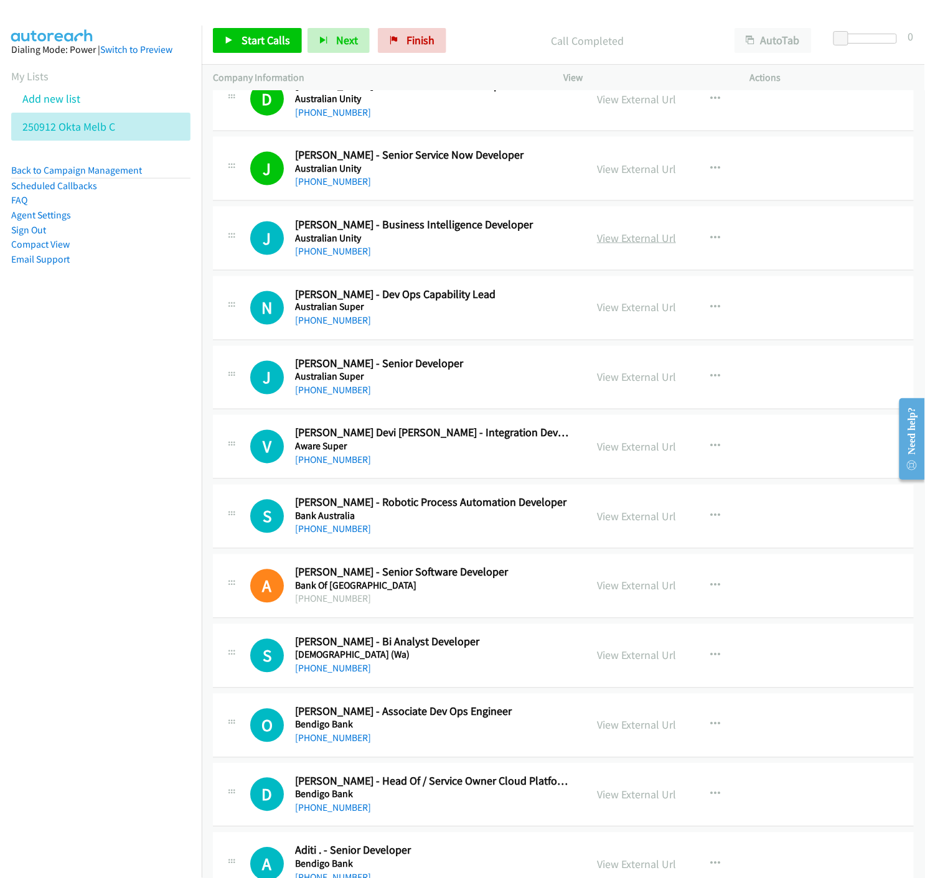
click at [640, 238] on link "View External Url" at bounding box center [636, 238] width 79 height 14
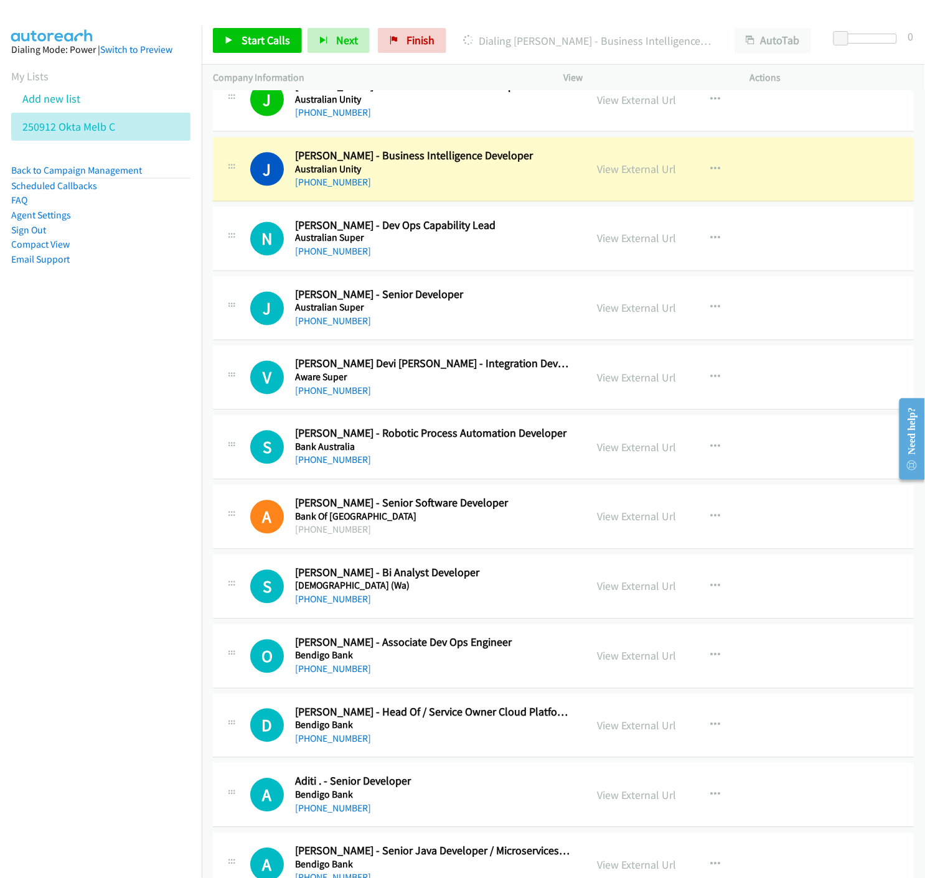
scroll to position [622, 0]
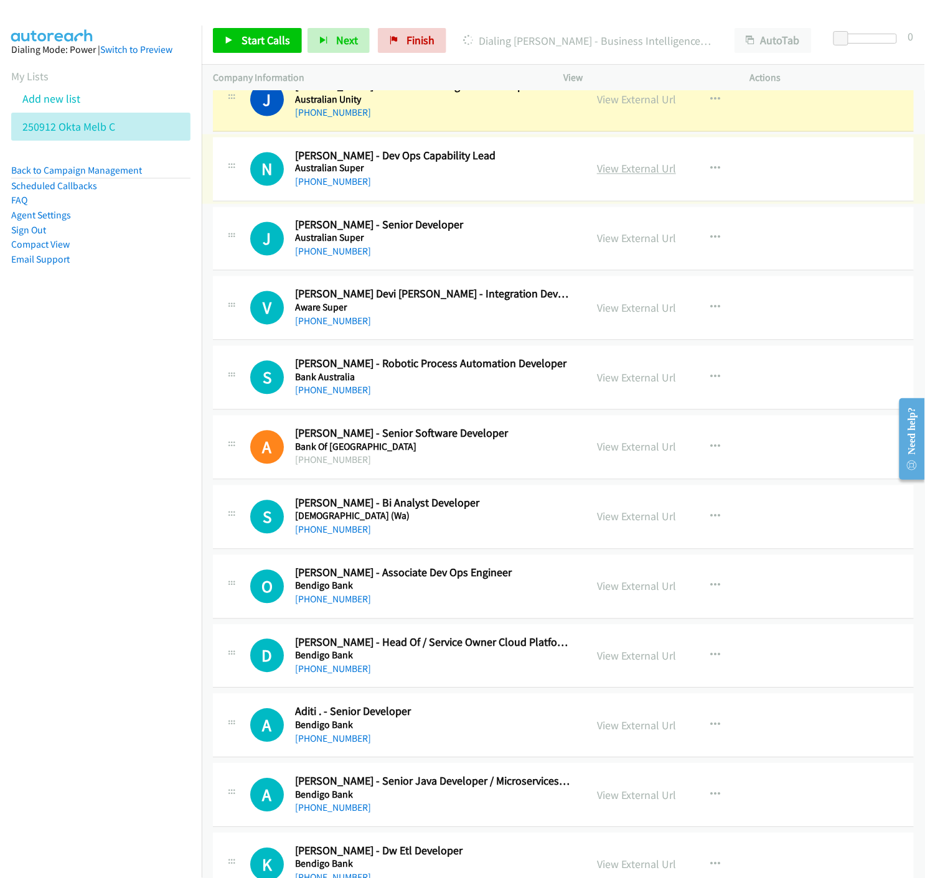
click at [606, 170] on link "View External Url" at bounding box center [636, 169] width 79 height 14
click at [710, 169] on icon "button" at bounding box center [715, 169] width 10 height 10
click at [577, 275] on icon at bounding box center [581, 276] width 9 height 9
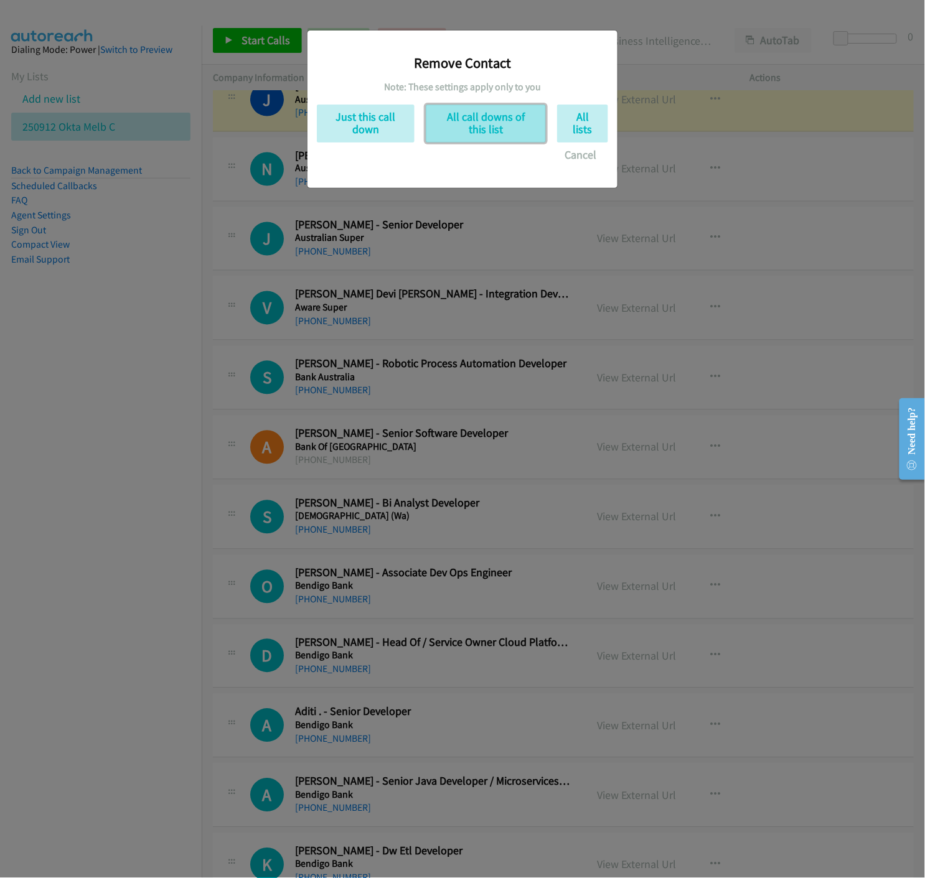
click at [467, 118] on button "All call downs of this list" at bounding box center [486, 124] width 120 height 38
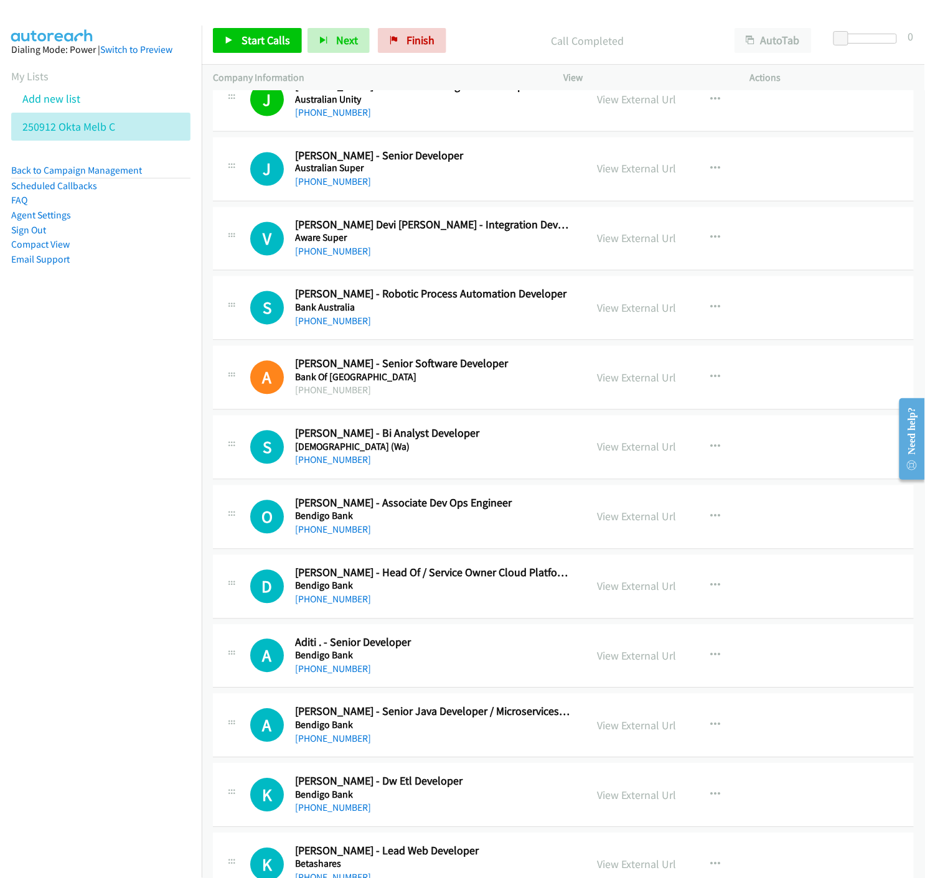
scroll to position [553, 0]
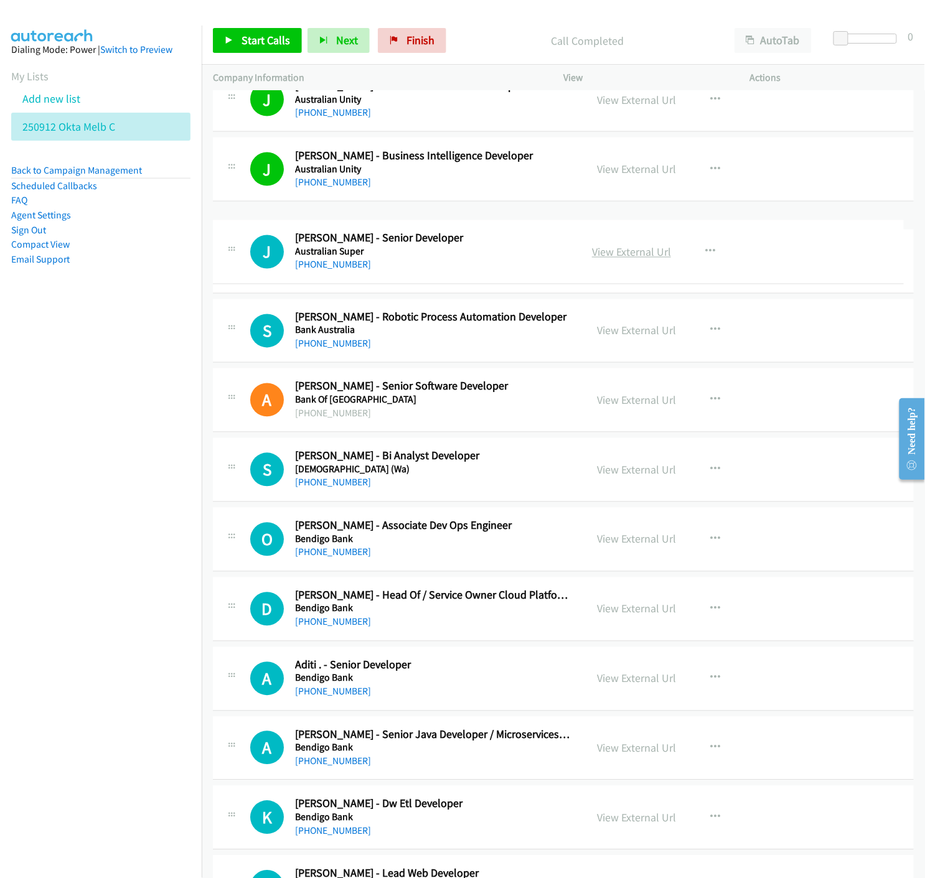
drag, startPoint x: 628, startPoint y: 238, endPoint x: 628, endPoint y: 251, distance: 13.1
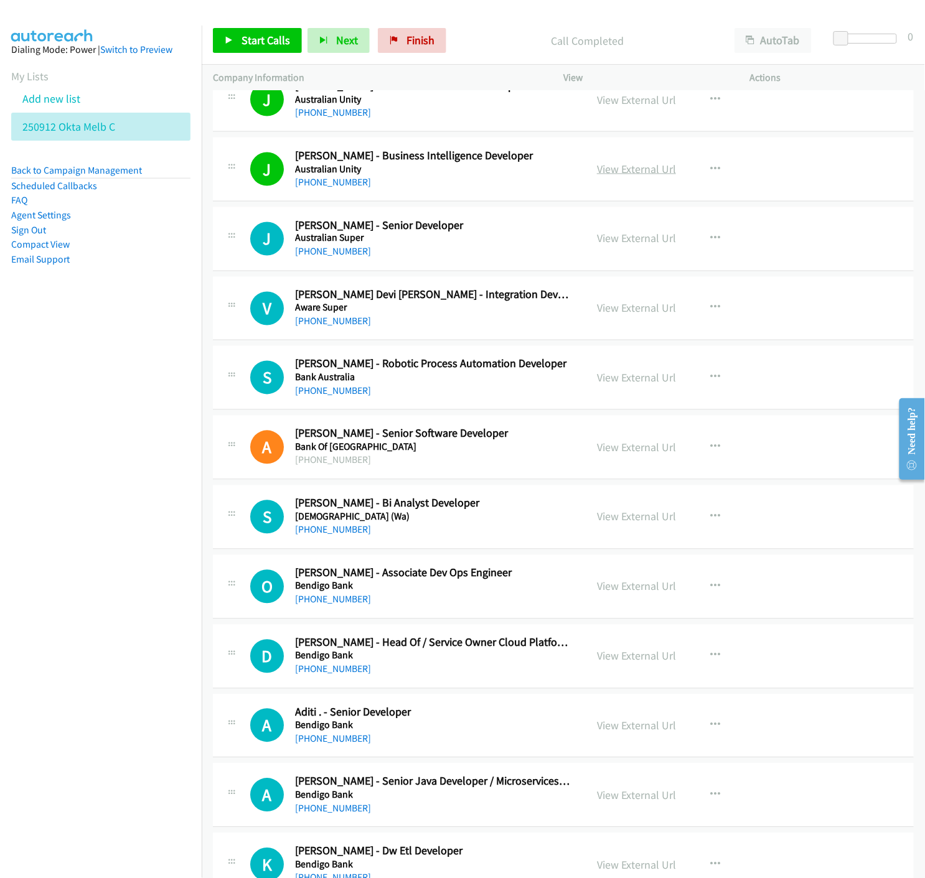
click at [635, 166] on link "View External Url" at bounding box center [636, 169] width 79 height 14
